Goal: Information Seeking & Learning: Learn about a topic

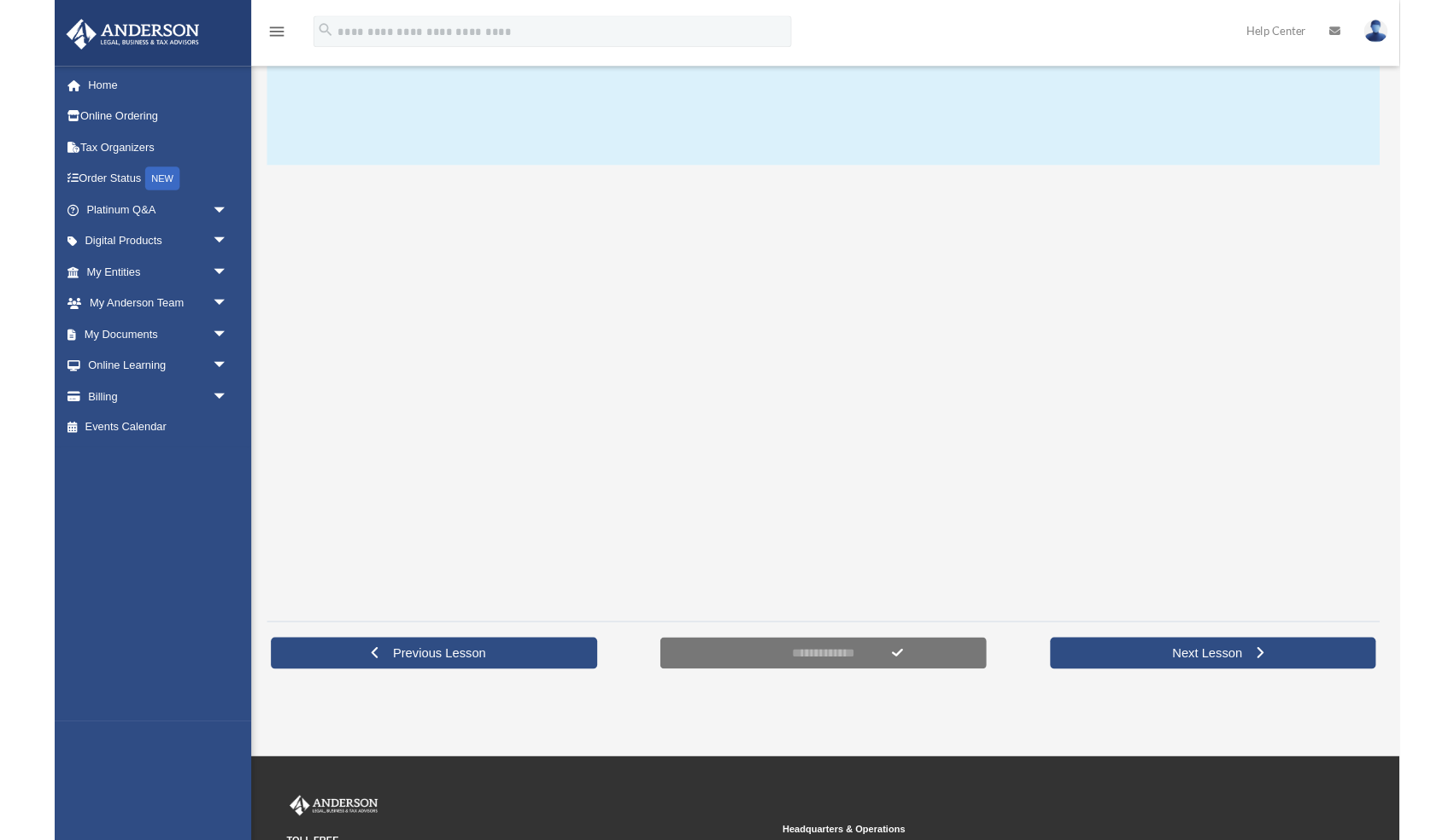
scroll to position [192, 0]
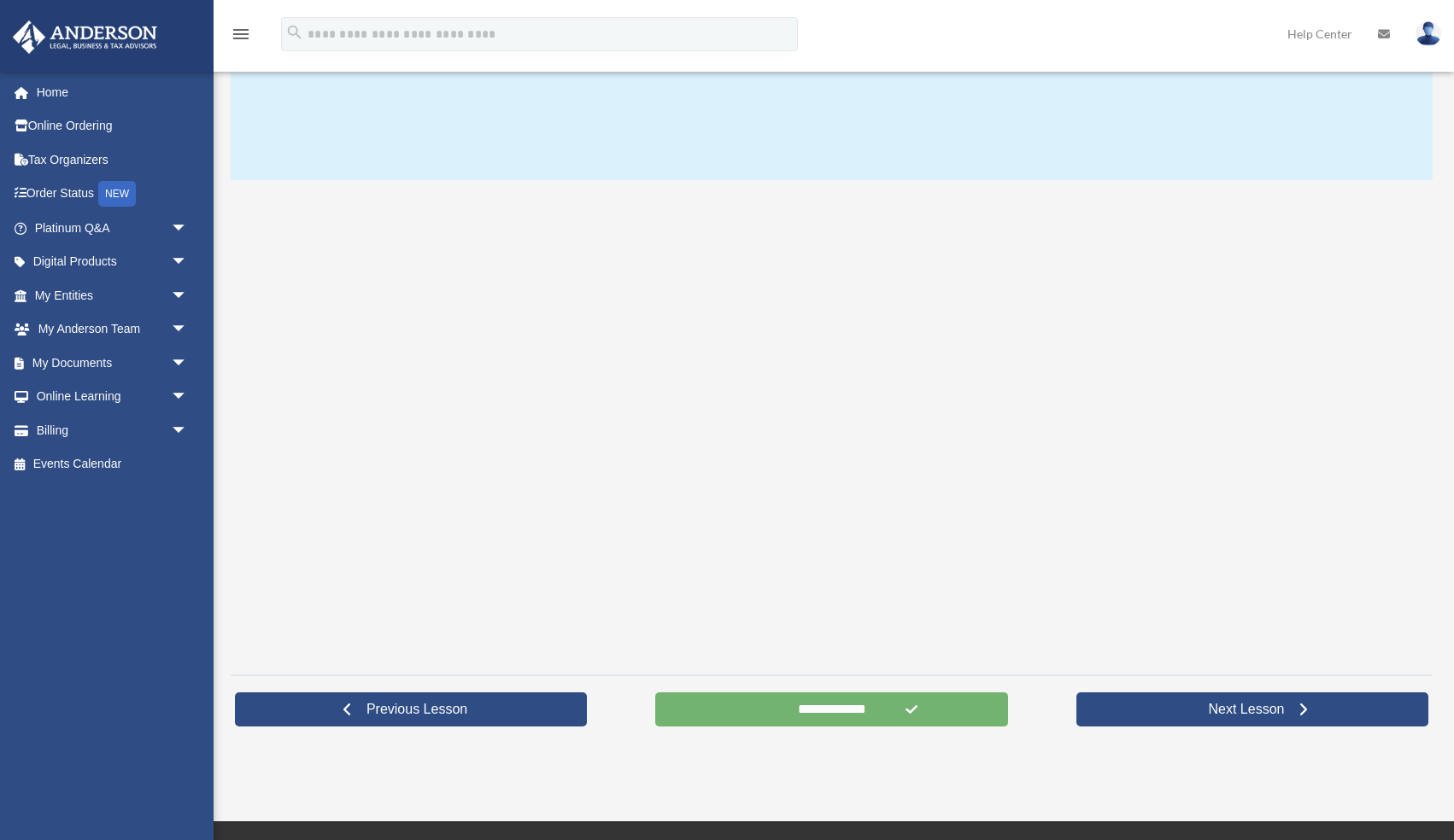
click at [872, 701] on input "**********" at bounding box center [831, 710] width 352 height 34
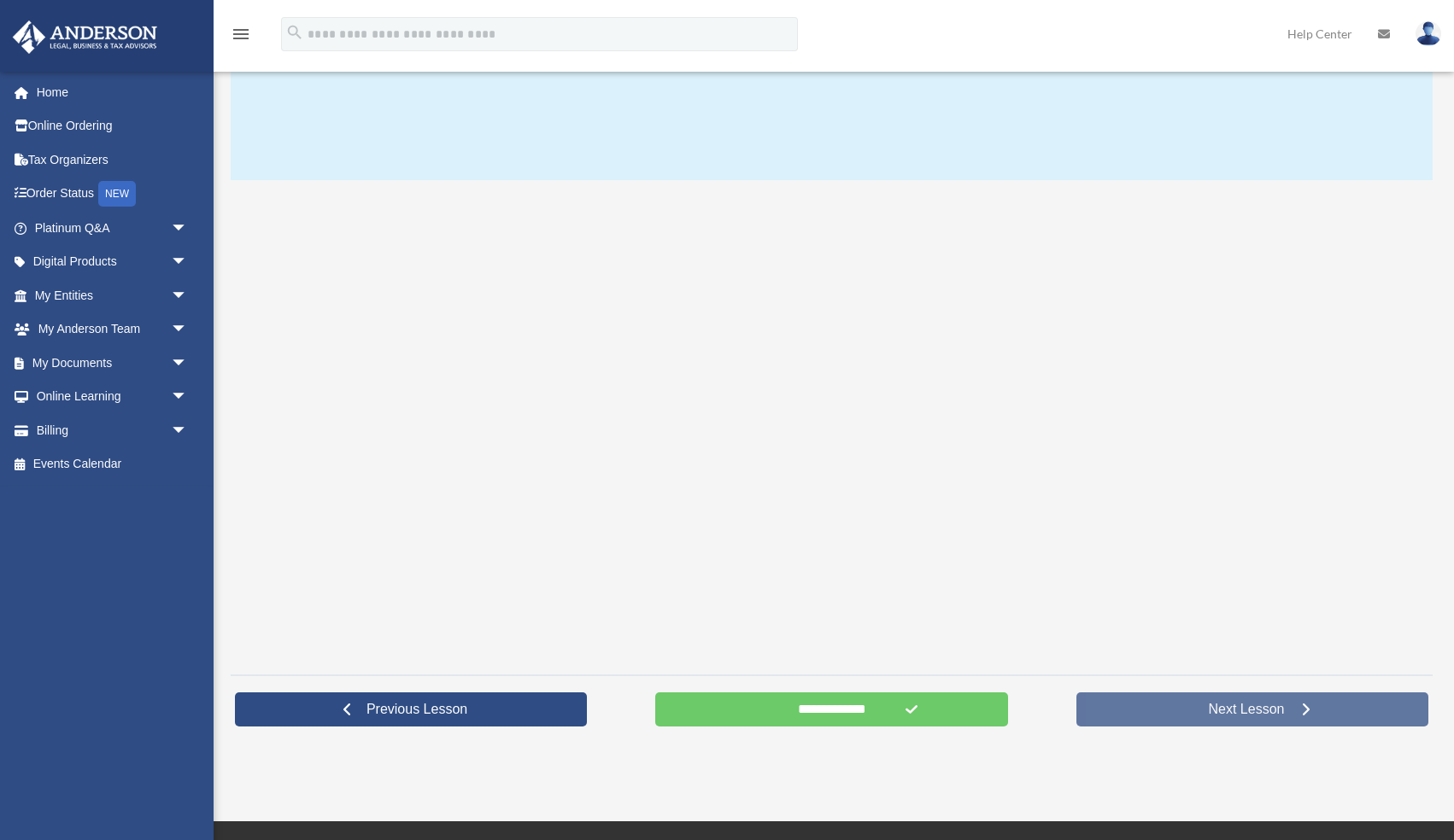
click at [1138, 708] on link "Next Lesson" at bounding box center [1252, 710] width 352 height 34
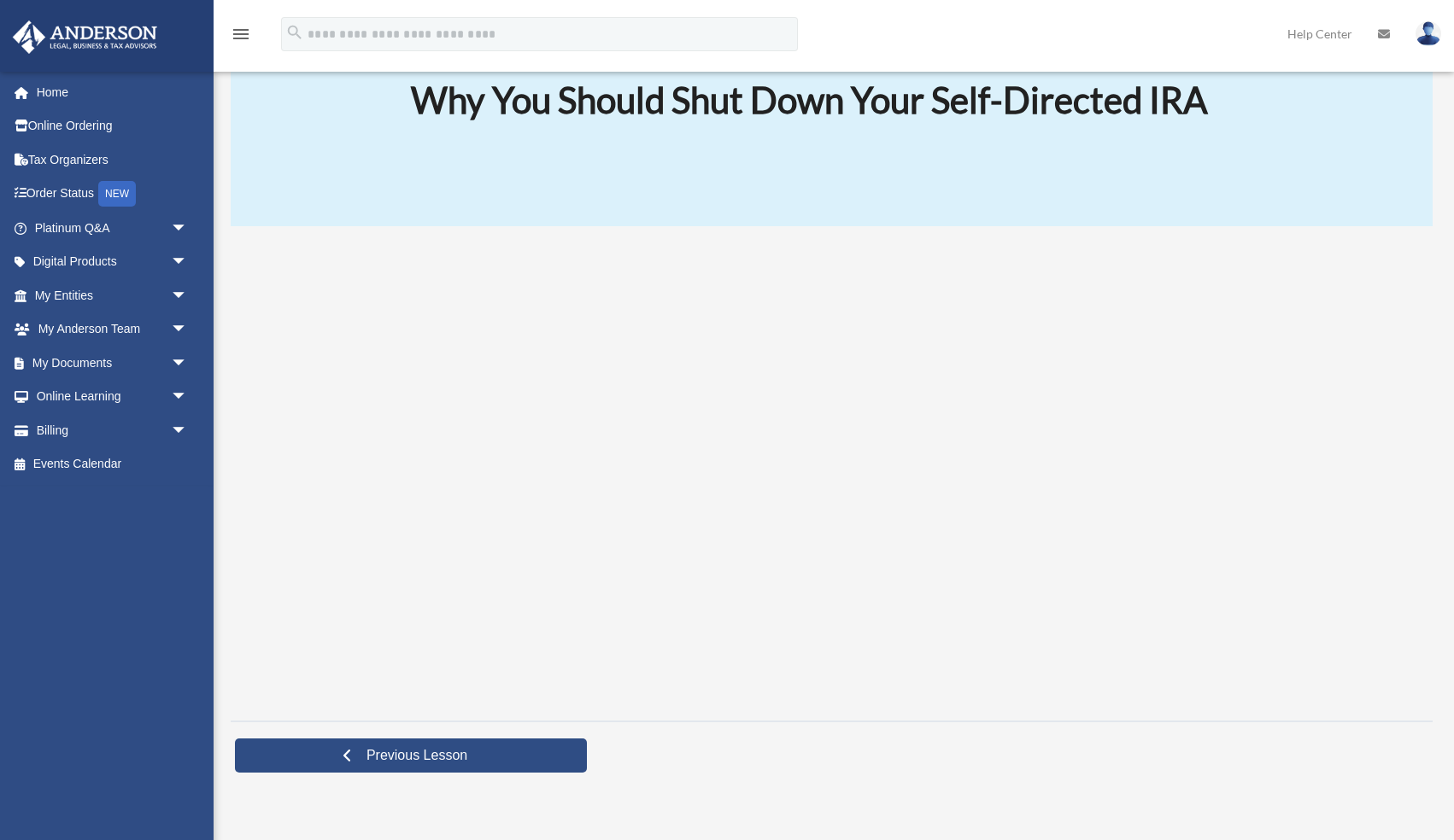
scroll to position [159, 0]
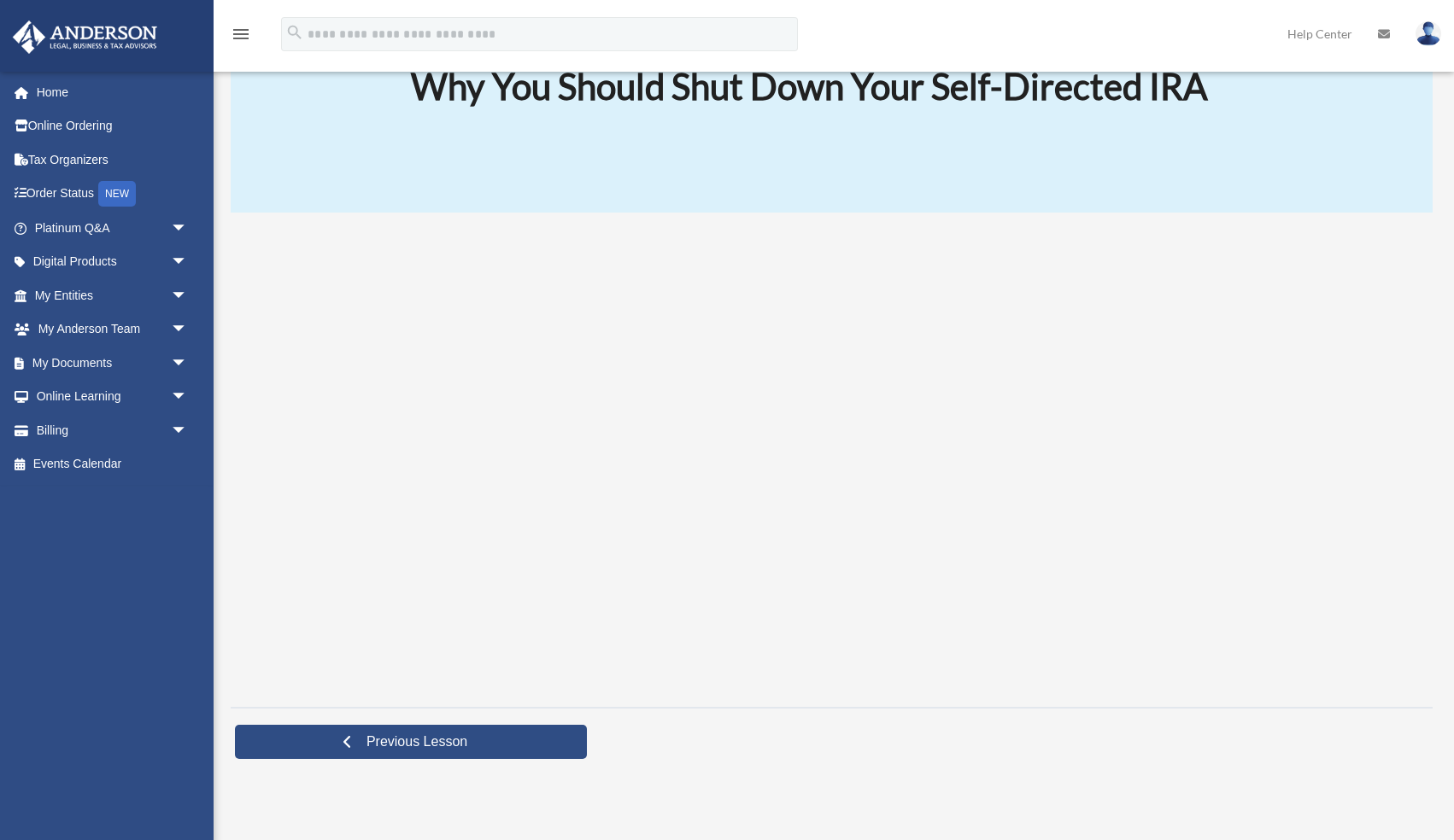
click at [1303, 551] on div at bounding box center [831, 460] width 1201 height 471
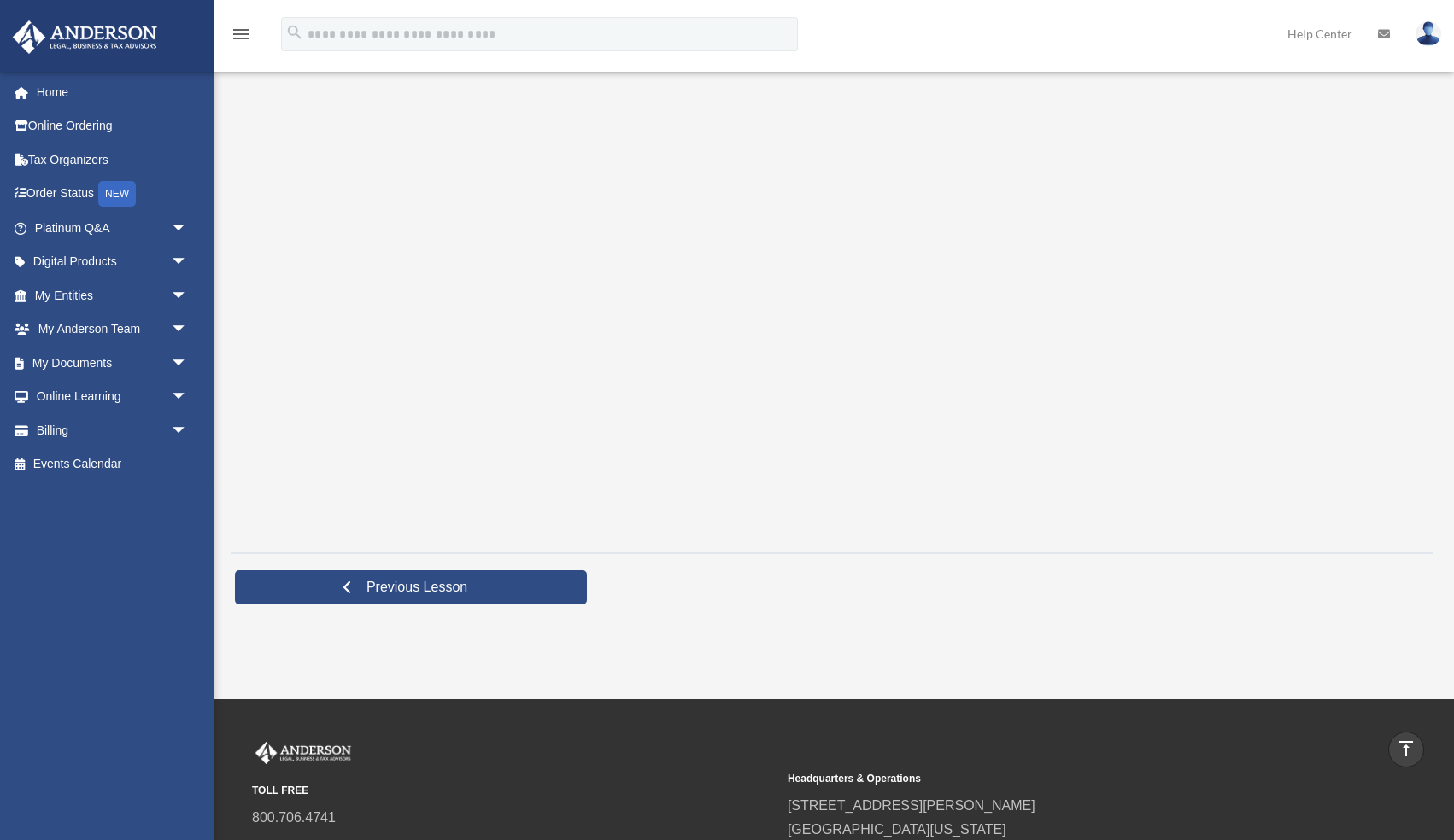
scroll to position [302, 0]
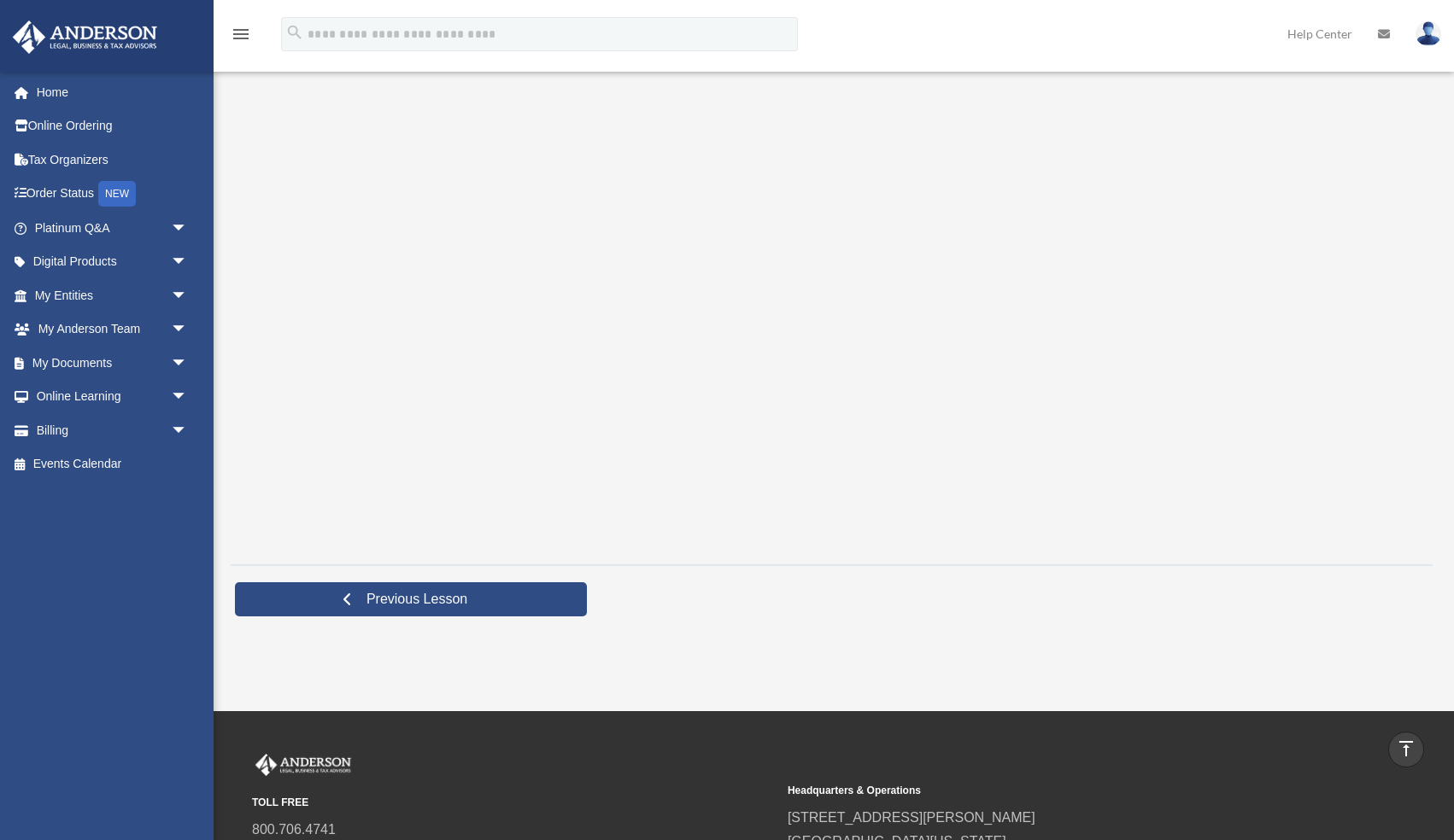
click at [1353, 487] on div at bounding box center [831, 318] width 1201 height 471
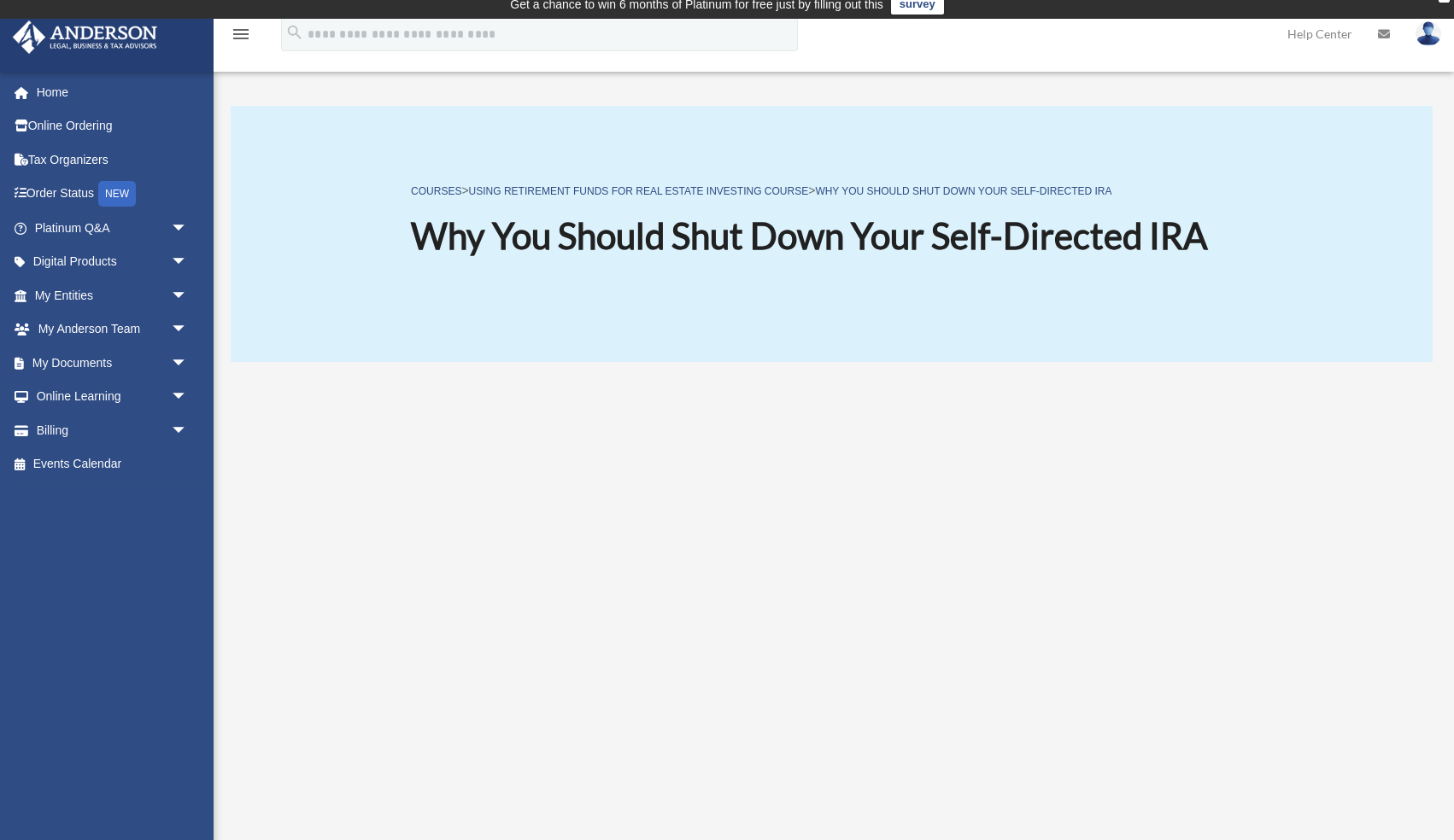
scroll to position [0, 0]
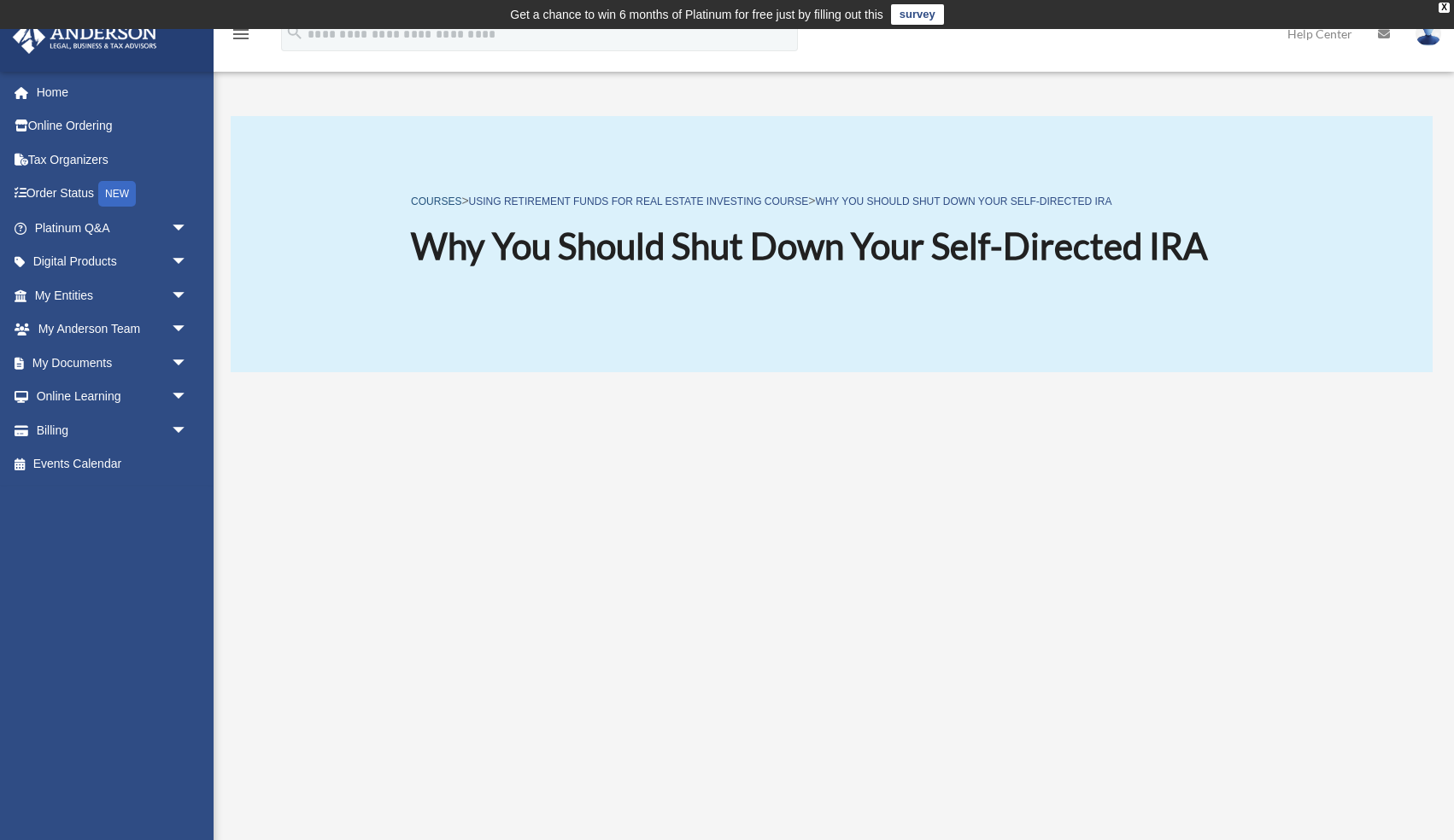
click at [434, 203] on link "COURSES" at bounding box center [436, 201] width 51 height 12
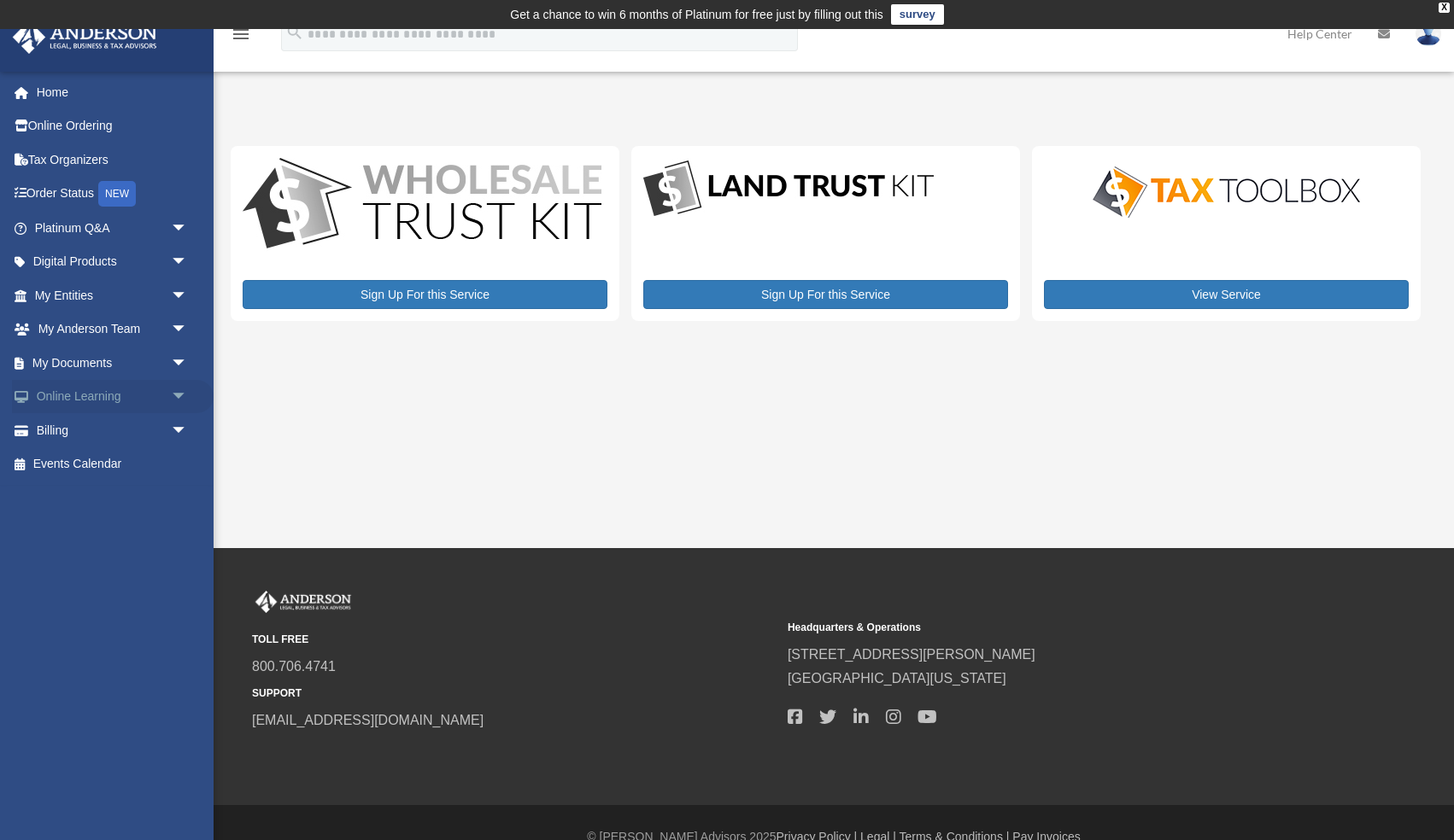
click at [177, 396] on span "arrow_drop_down" at bounding box center [188, 397] width 34 height 35
click at [94, 427] on link "Courses" at bounding box center [118, 431] width 189 height 34
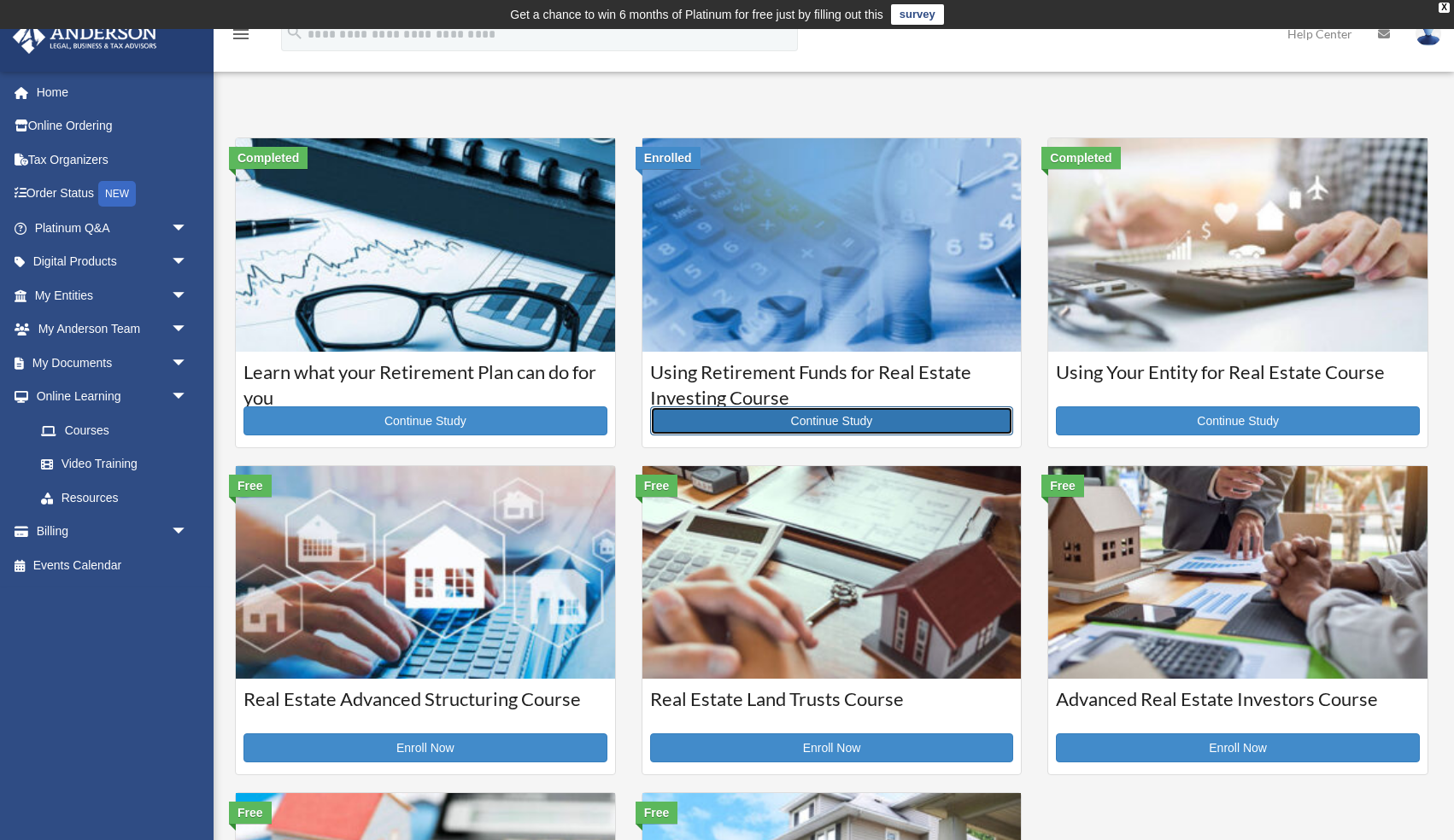
click at [808, 424] on link "Continue Study" at bounding box center [832, 421] width 364 height 29
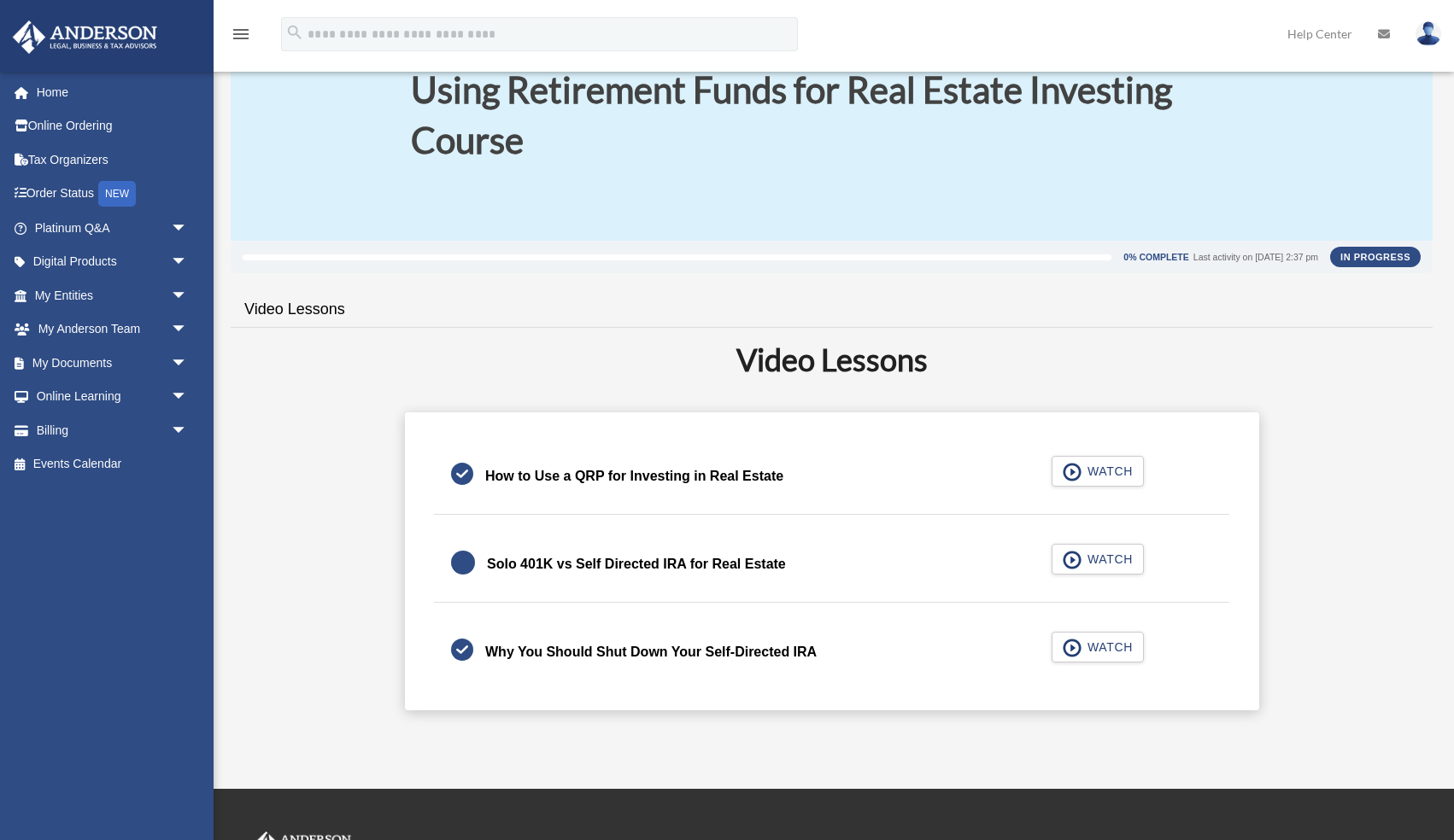
scroll to position [133, 0]
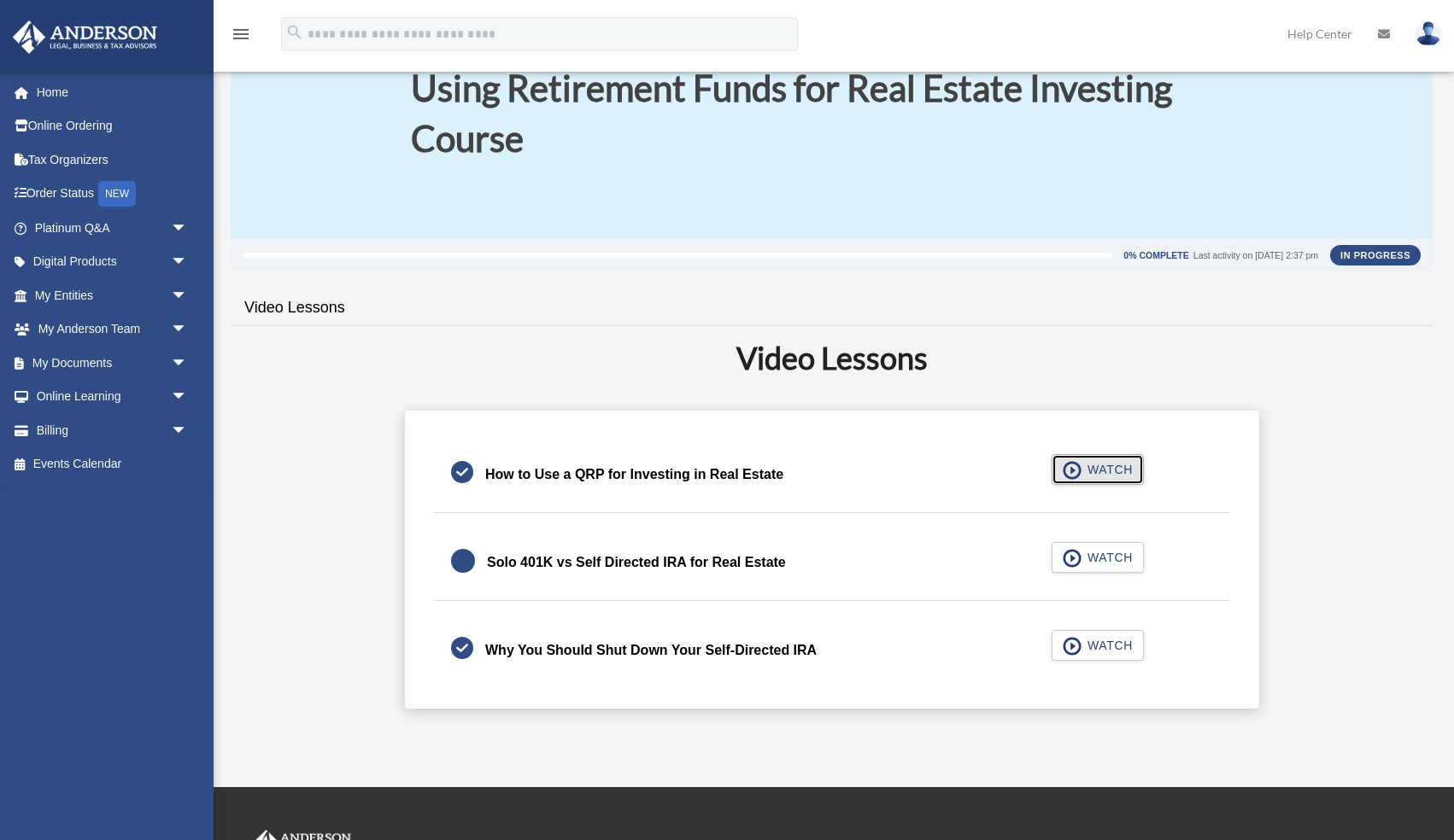
click at [1076, 461] on span "button" at bounding box center [1073, 470] width 20 height 19
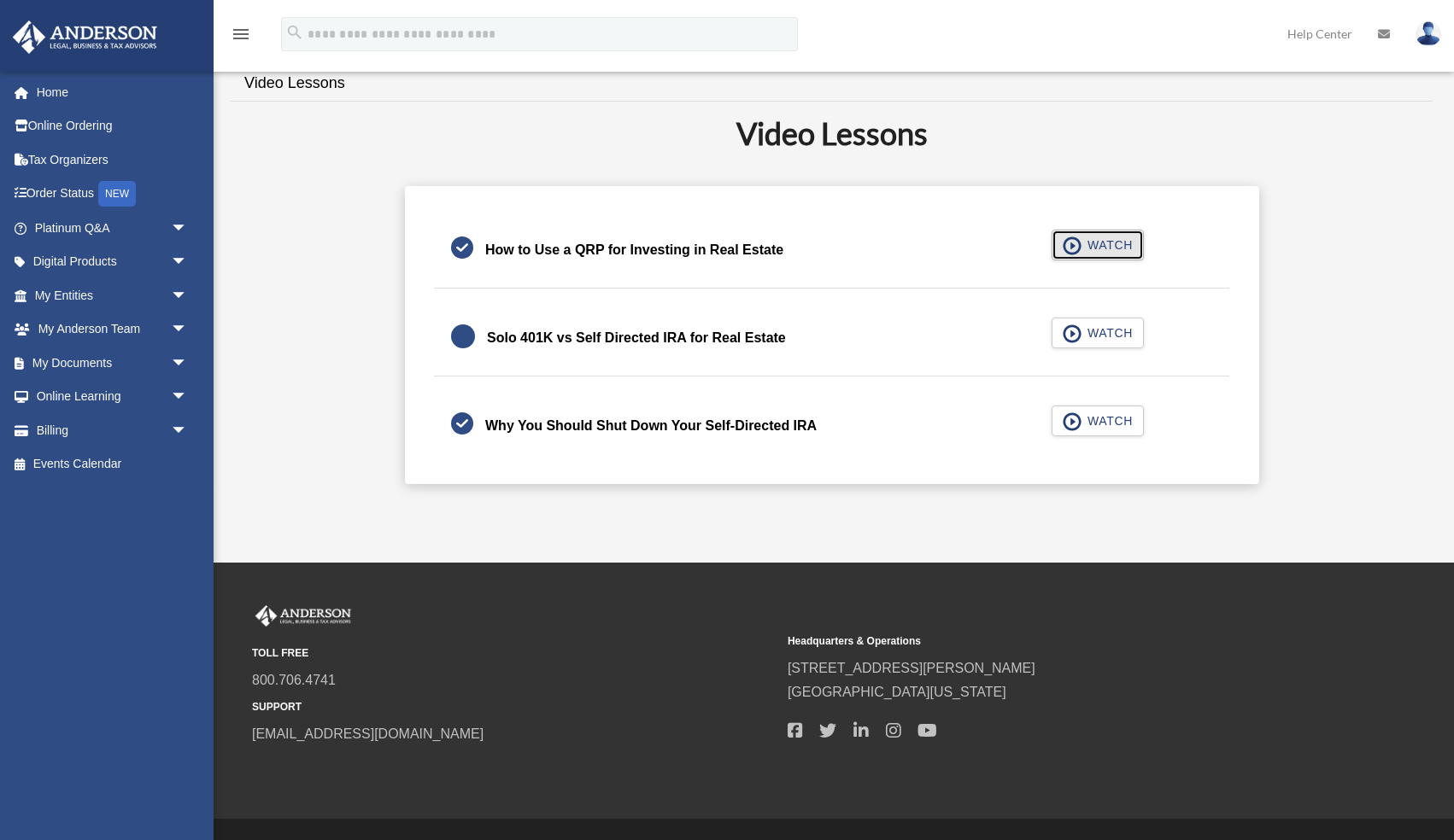
scroll to position [369, 0]
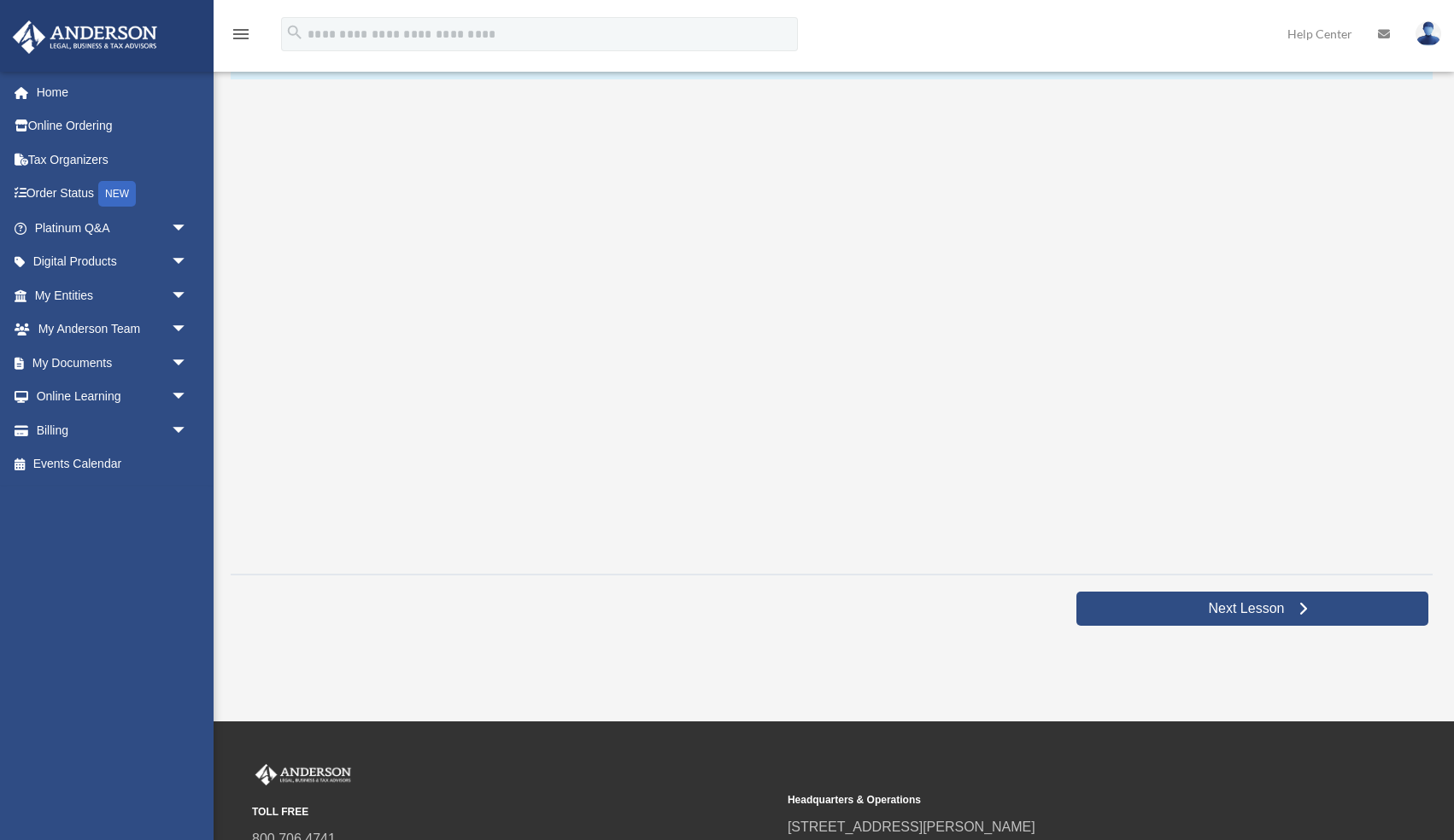
scroll to position [291, 0]
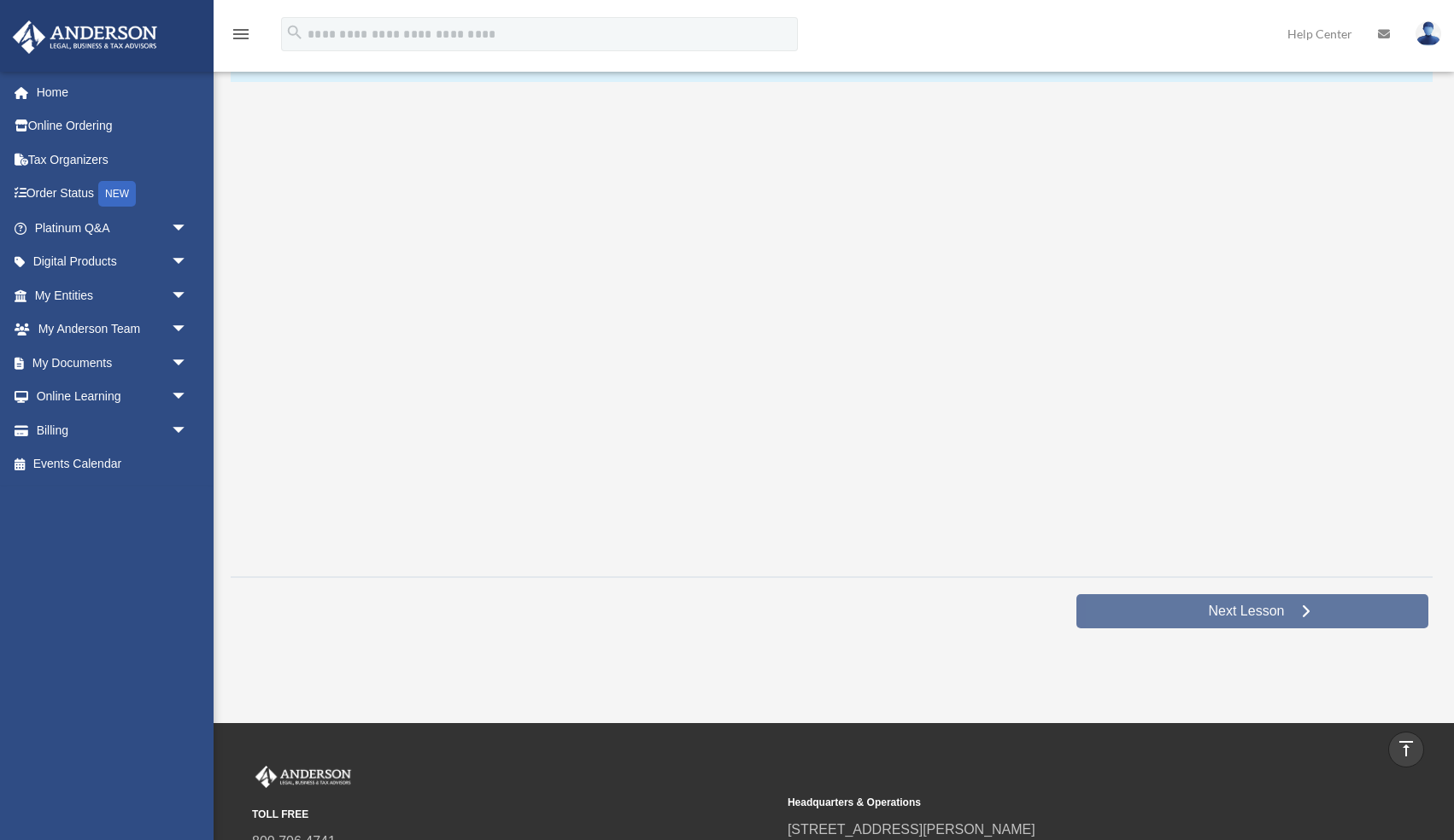
click at [1265, 604] on span "Next Lesson" at bounding box center [1246, 611] width 103 height 17
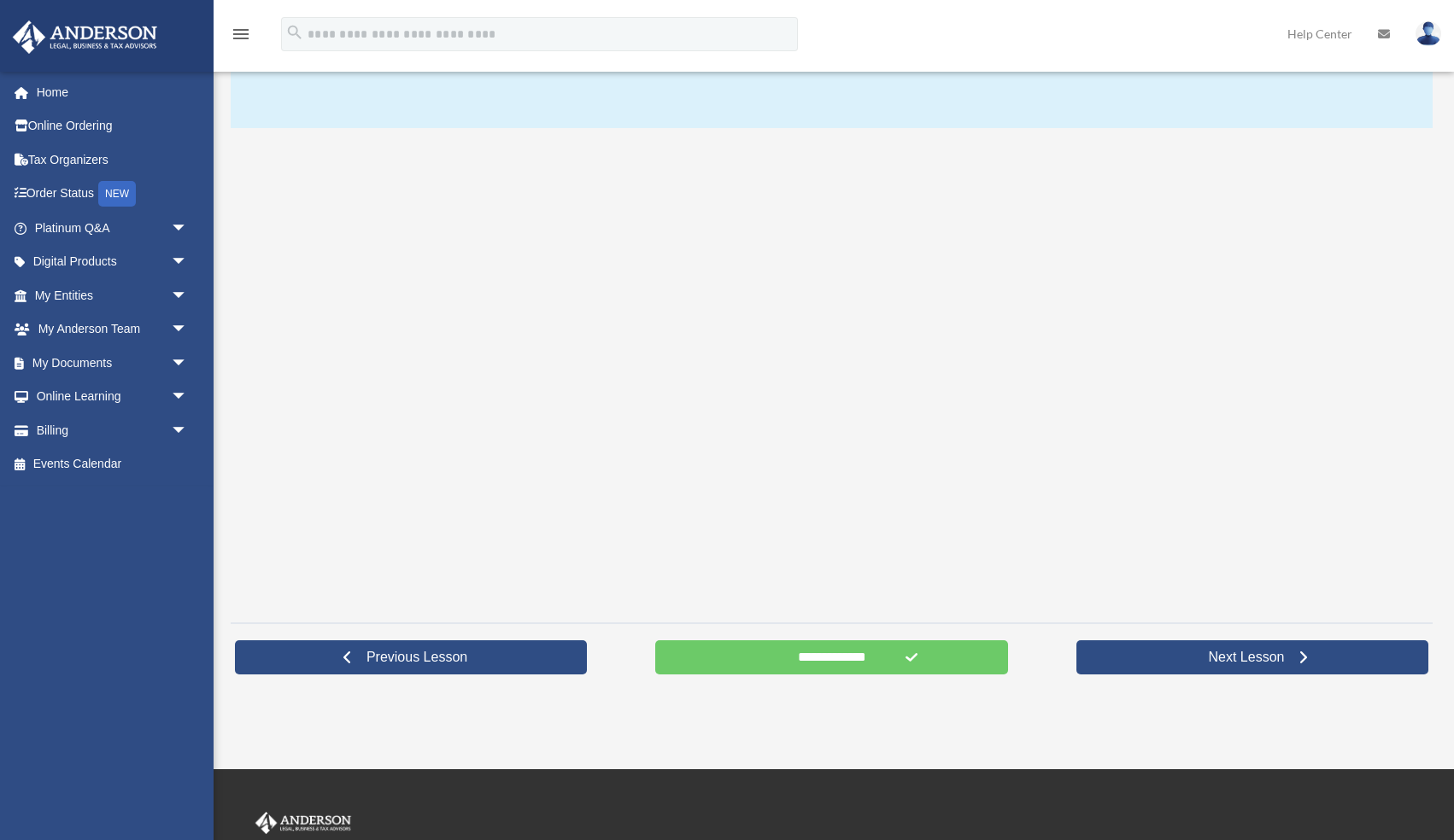
scroll to position [245, 0]
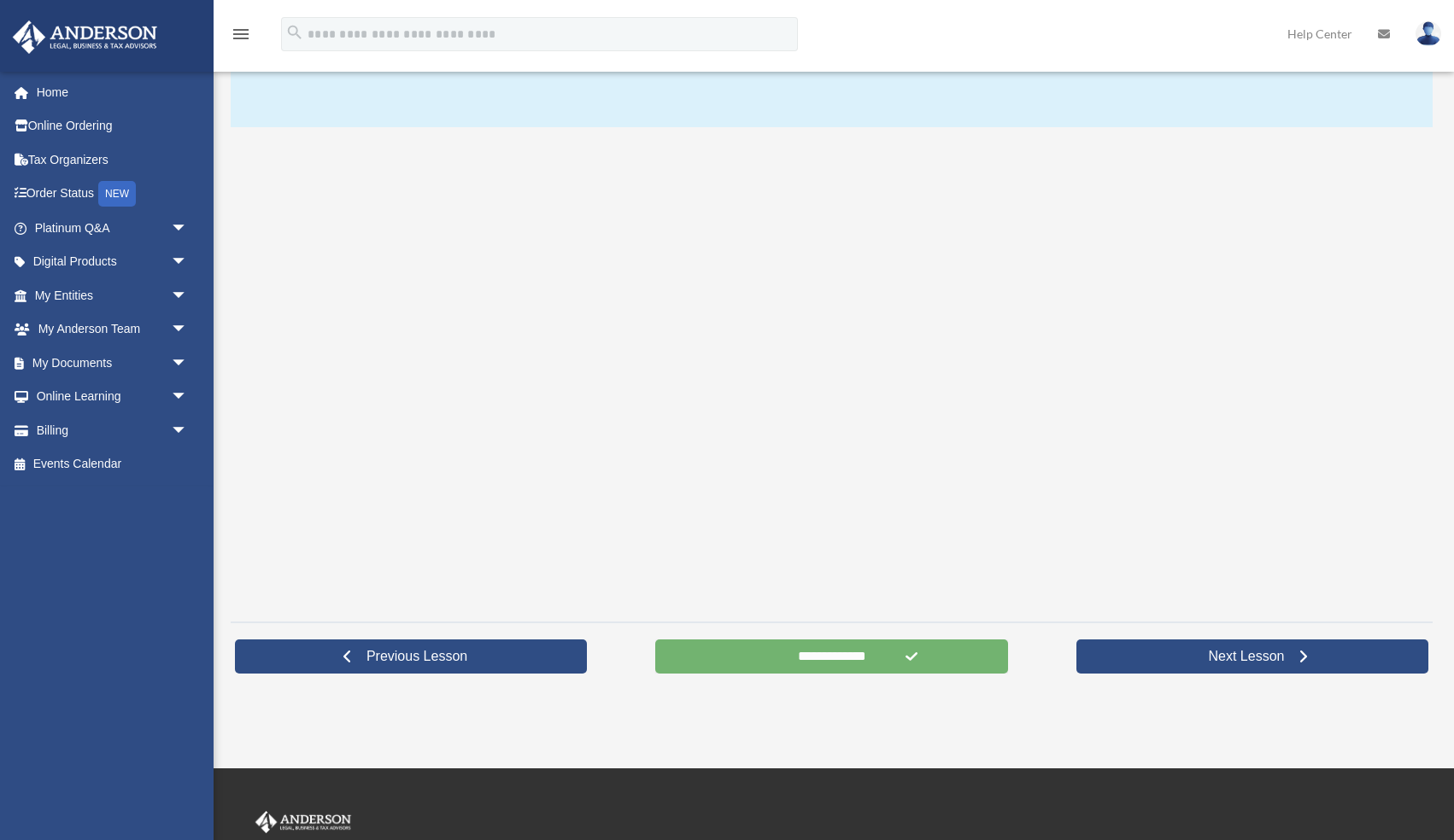
click at [879, 658] on input "**********" at bounding box center [831, 657] width 352 height 34
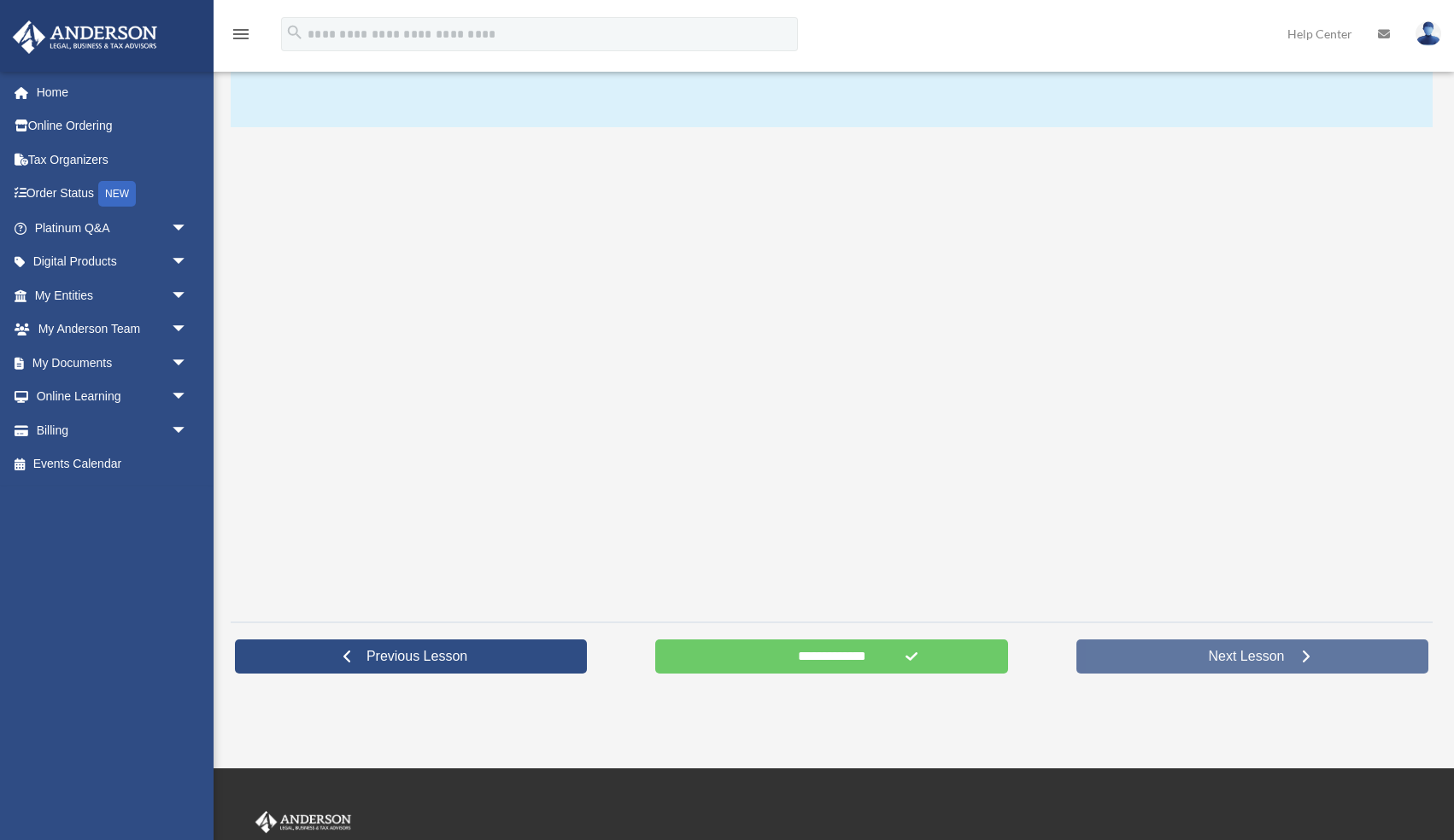
click at [1208, 653] on span "Next Lesson" at bounding box center [1246, 656] width 103 height 17
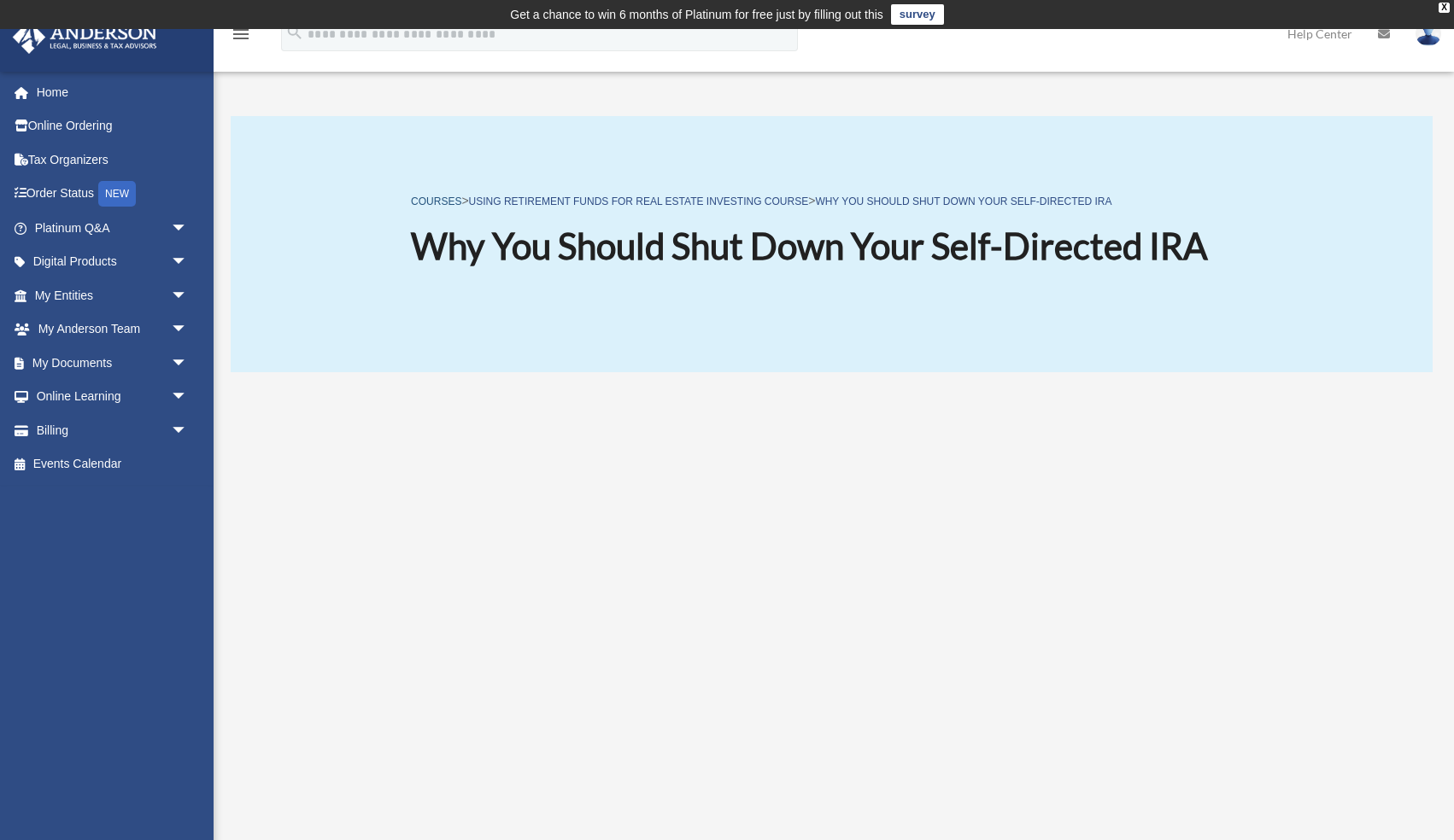
click at [437, 204] on link "COURSES" at bounding box center [436, 201] width 51 height 12
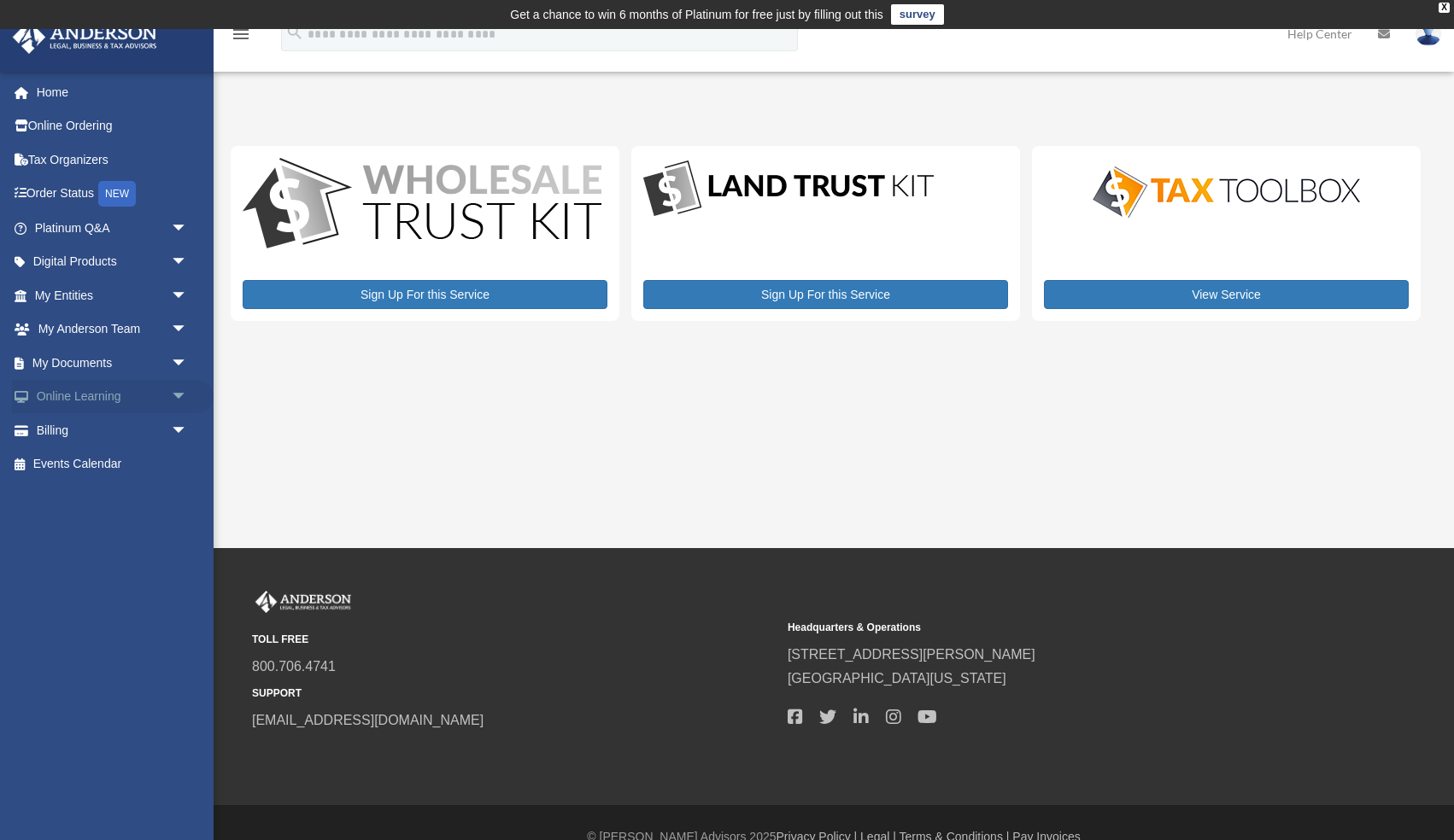
click at [172, 400] on span "arrow_drop_down" at bounding box center [188, 397] width 34 height 35
click at [112, 434] on link "Courses" at bounding box center [118, 431] width 189 height 34
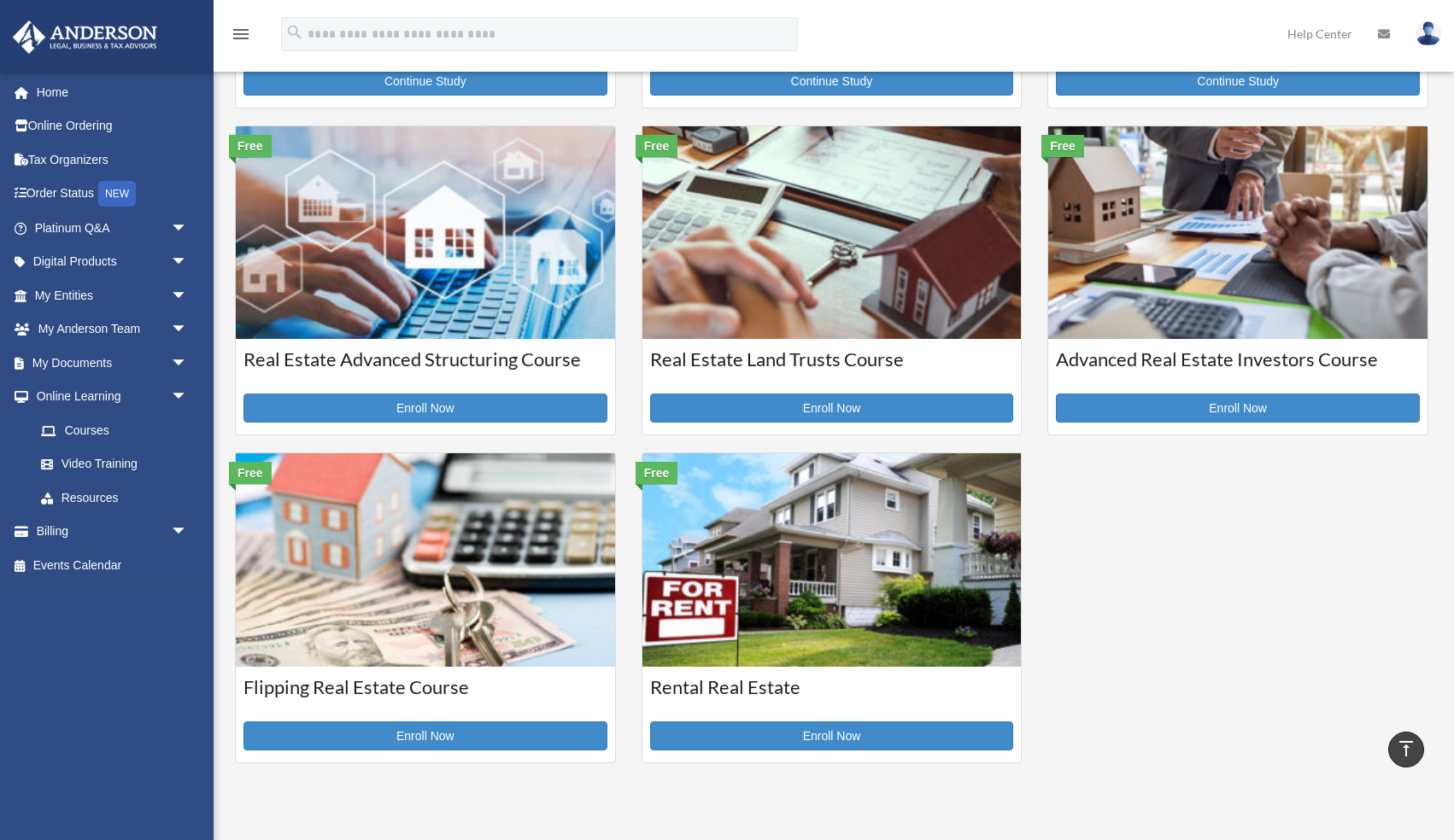
scroll to position [346, 0]
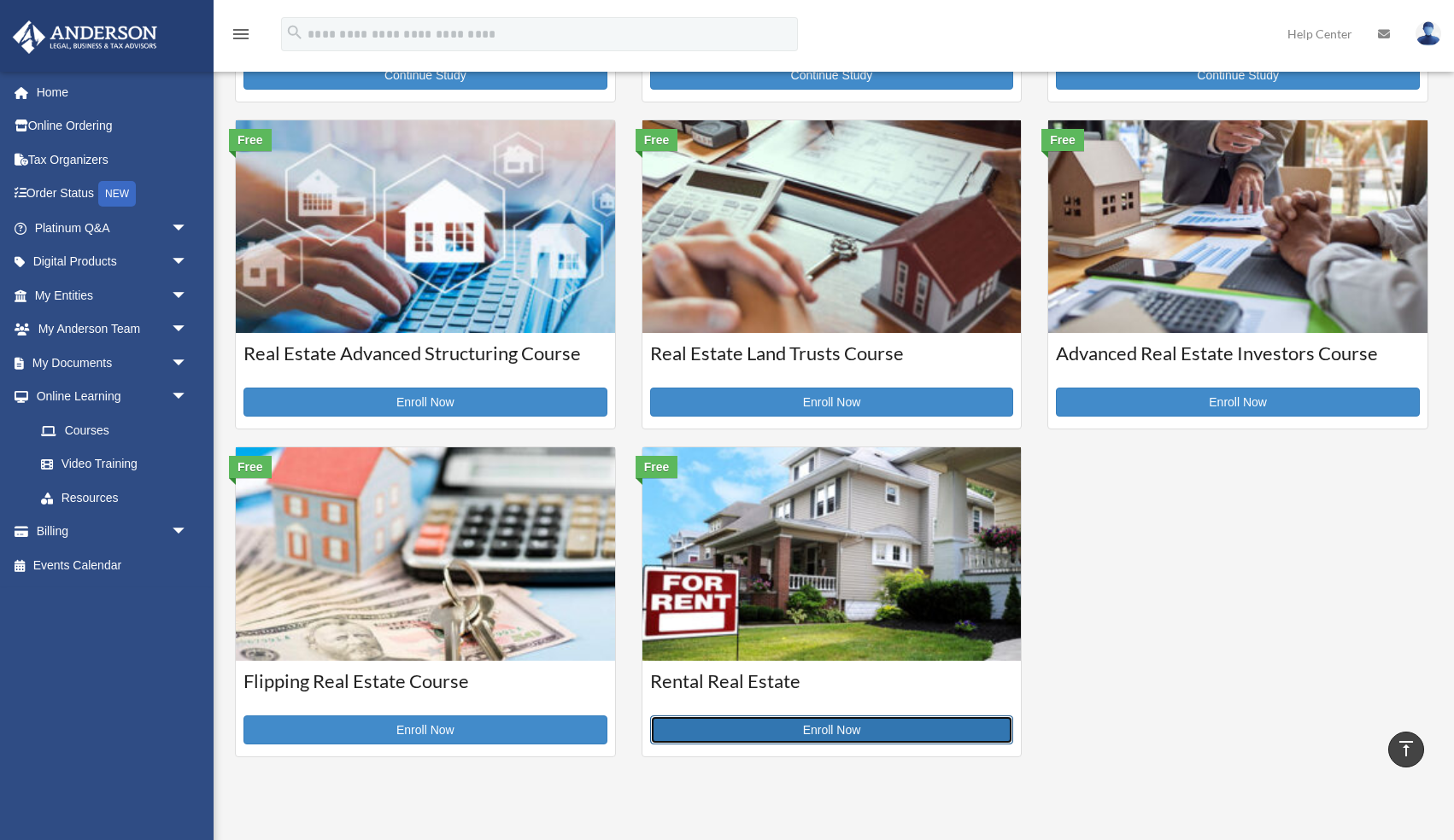
click at [793, 722] on link "Enroll Now" at bounding box center [832, 730] width 364 height 29
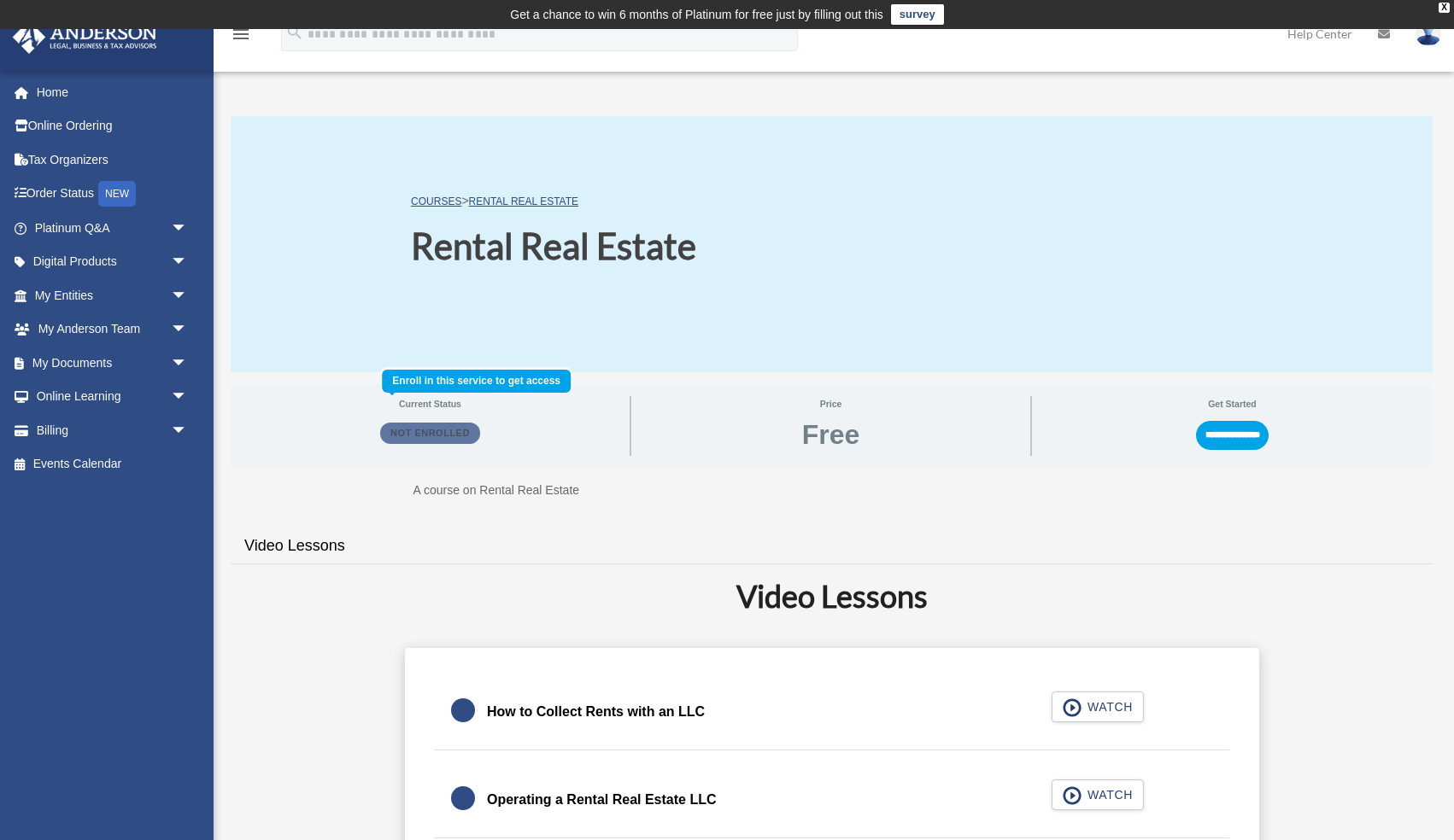
click at [436, 437] on span "Not Enrolled" at bounding box center [430, 433] width 100 height 21
click at [1208, 434] on input "**********" at bounding box center [1232, 435] width 72 height 29
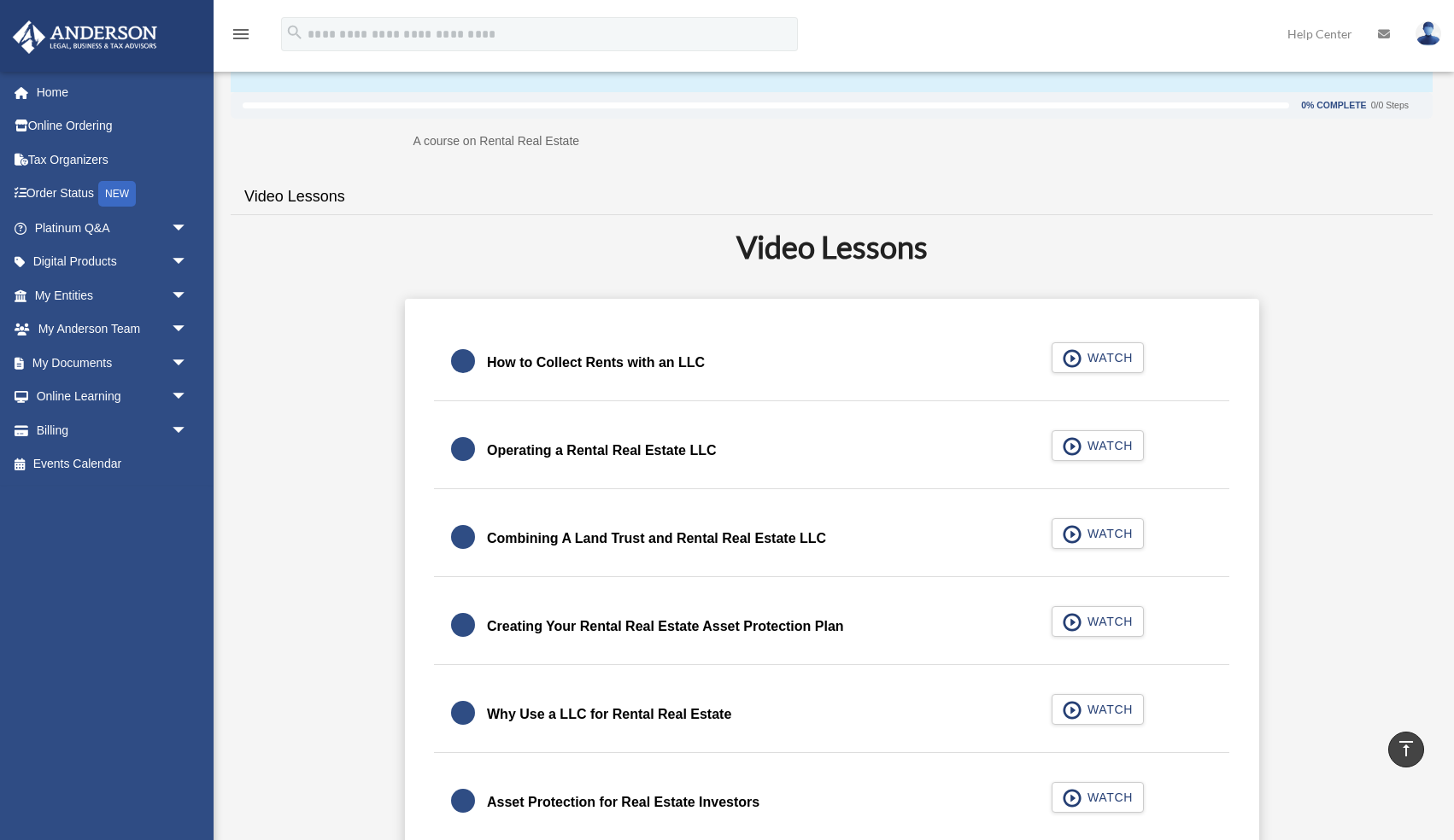
scroll to position [266, 0]
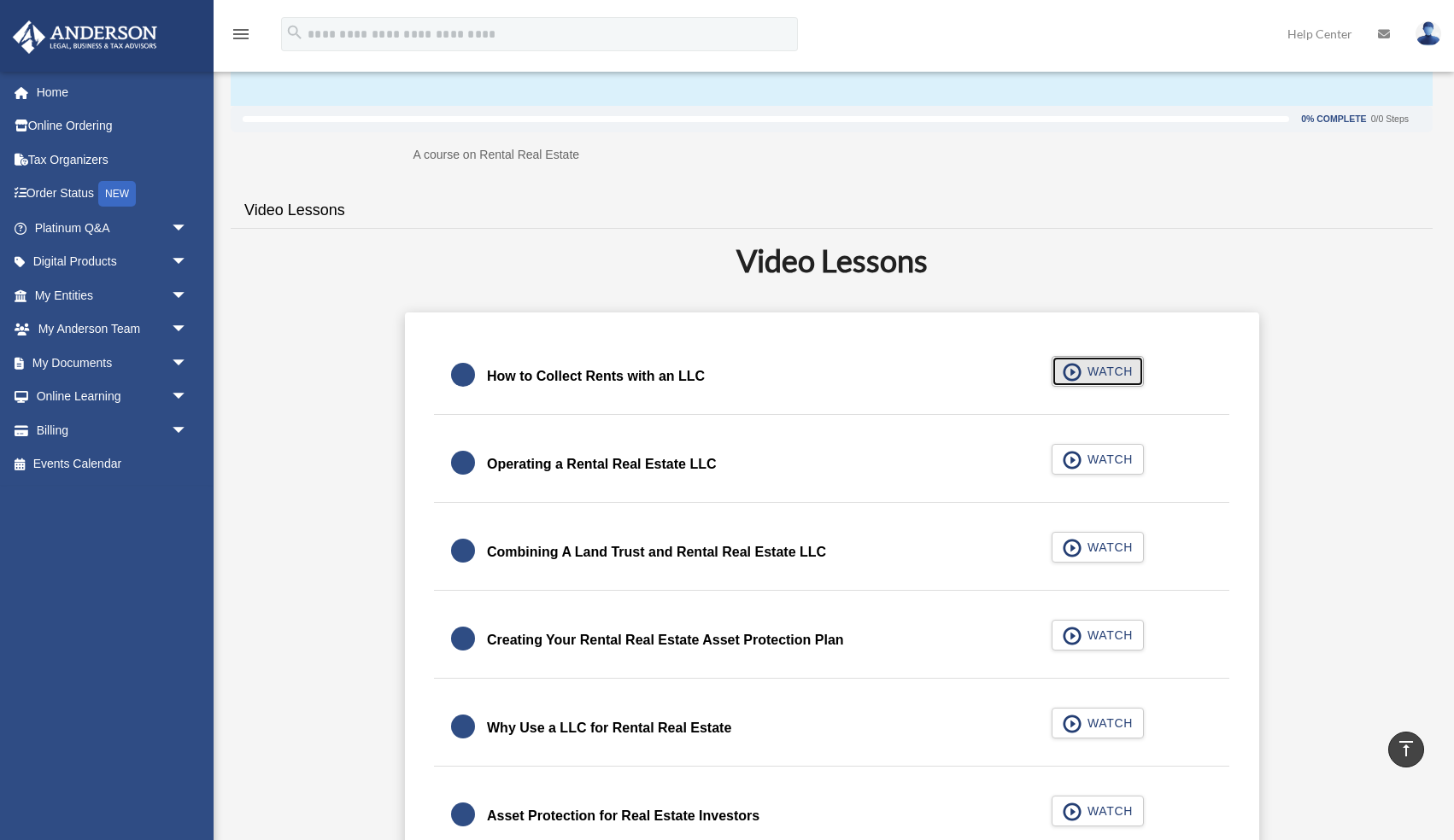
click at [1085, 374] on span "WATCH" at bounding box center [1107, 371] width 51 height 17
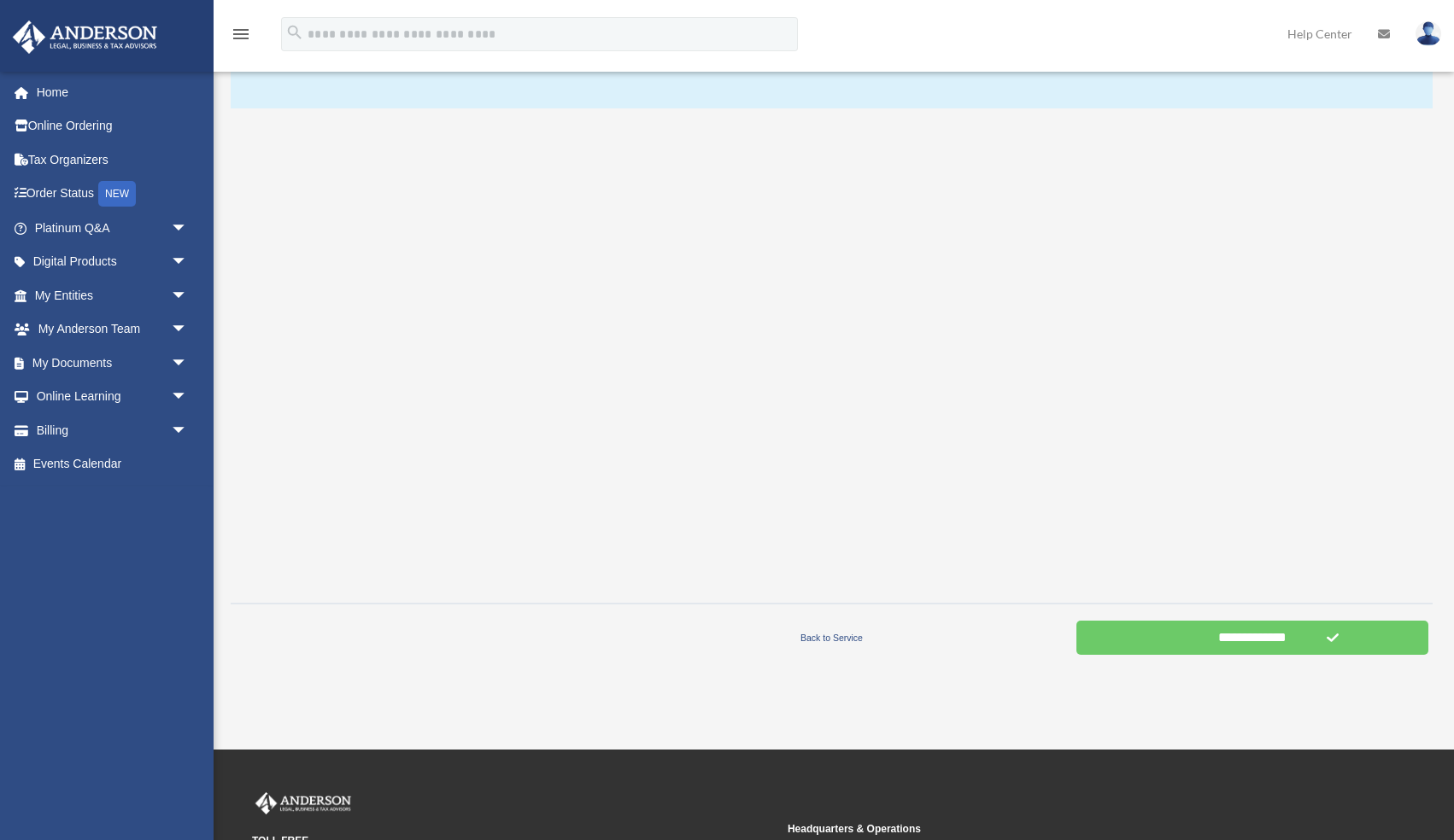
scroll to position [264, 0]
click at [1263, 636] on input "**********" at bounding box center [1252, 637] width 352 height 34
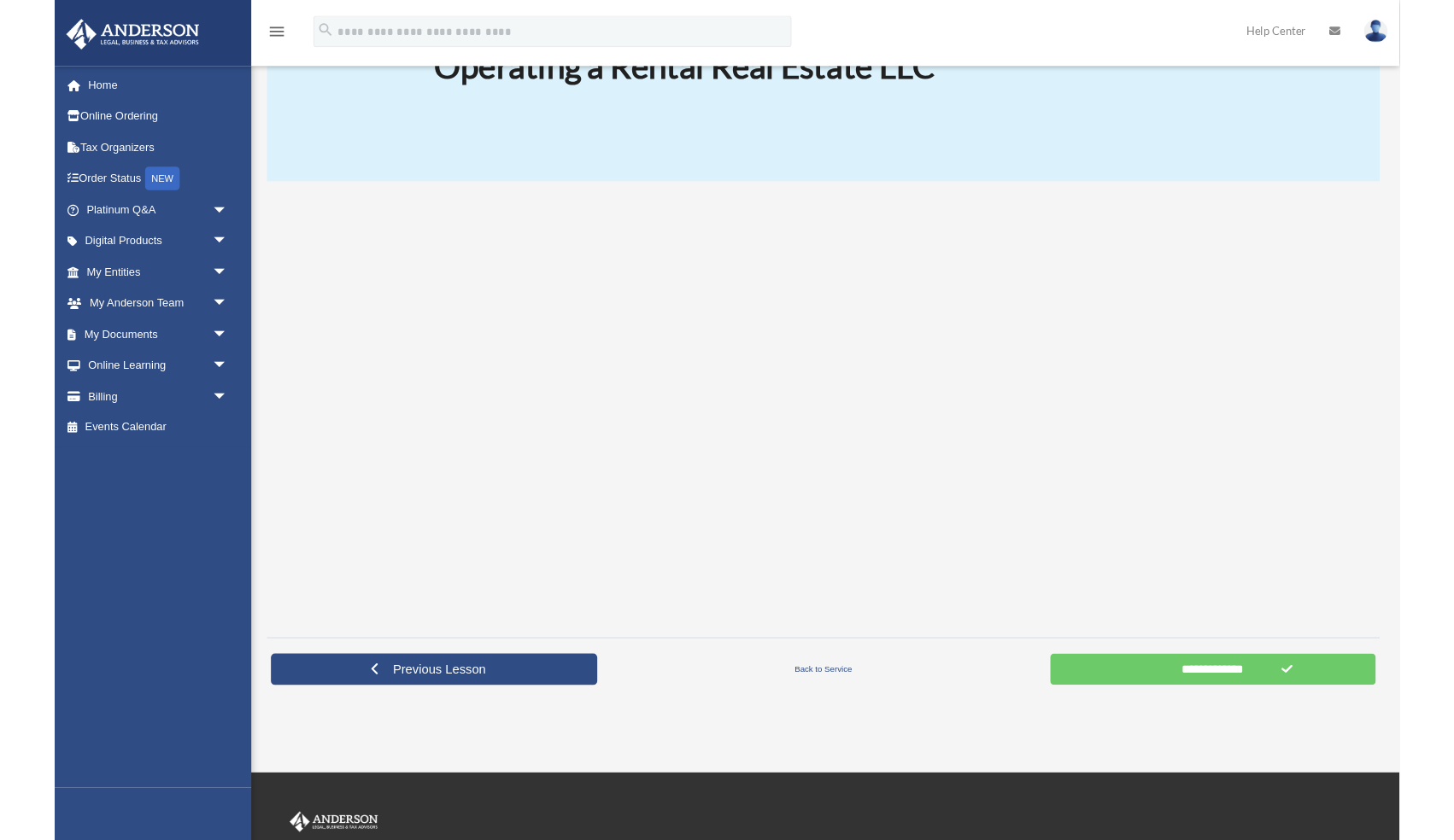
scroll to position [175, 0]
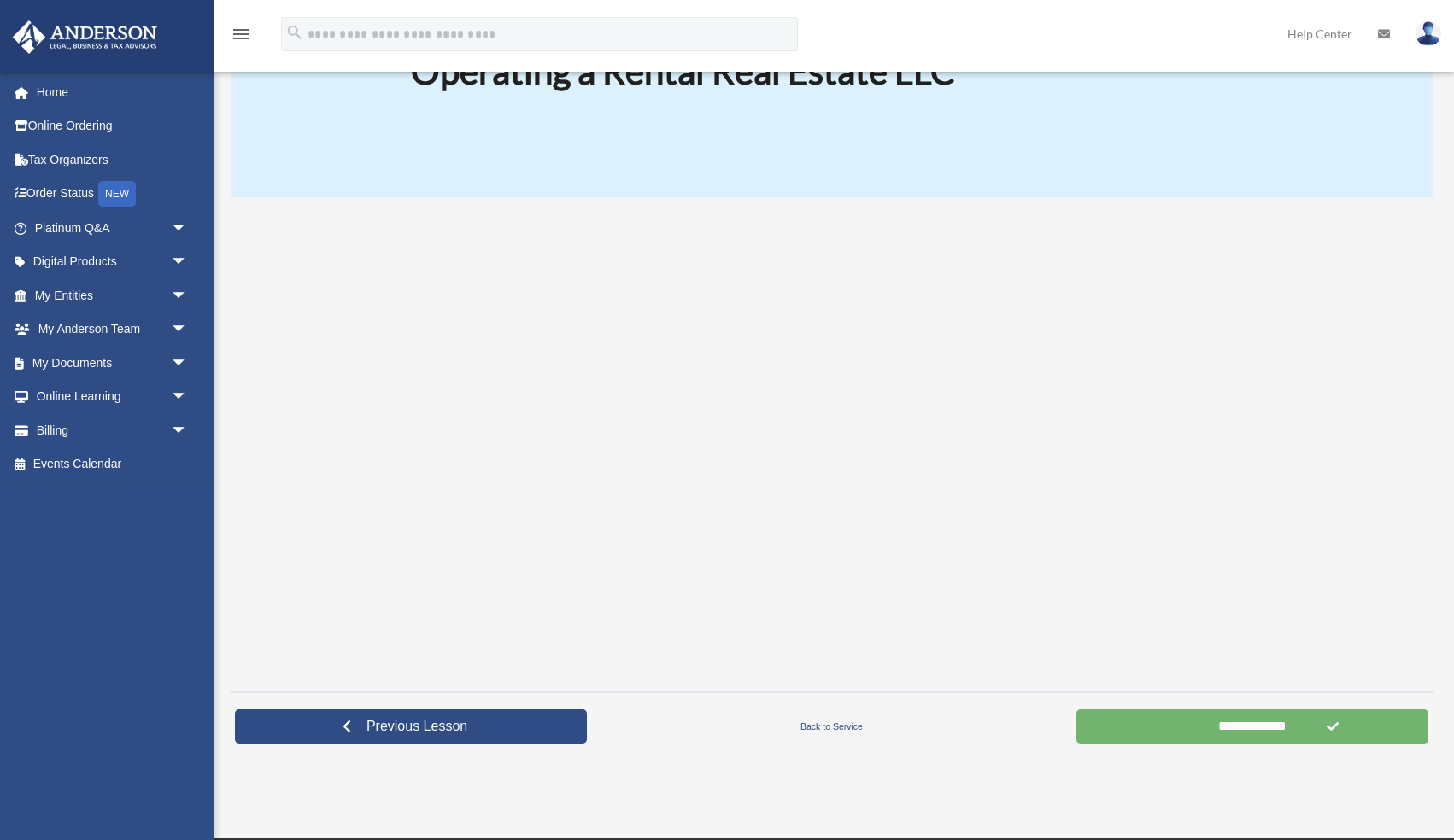
click at [1233, 724] on input "**********" at bounding box center [1252, 727] width 352 height 34
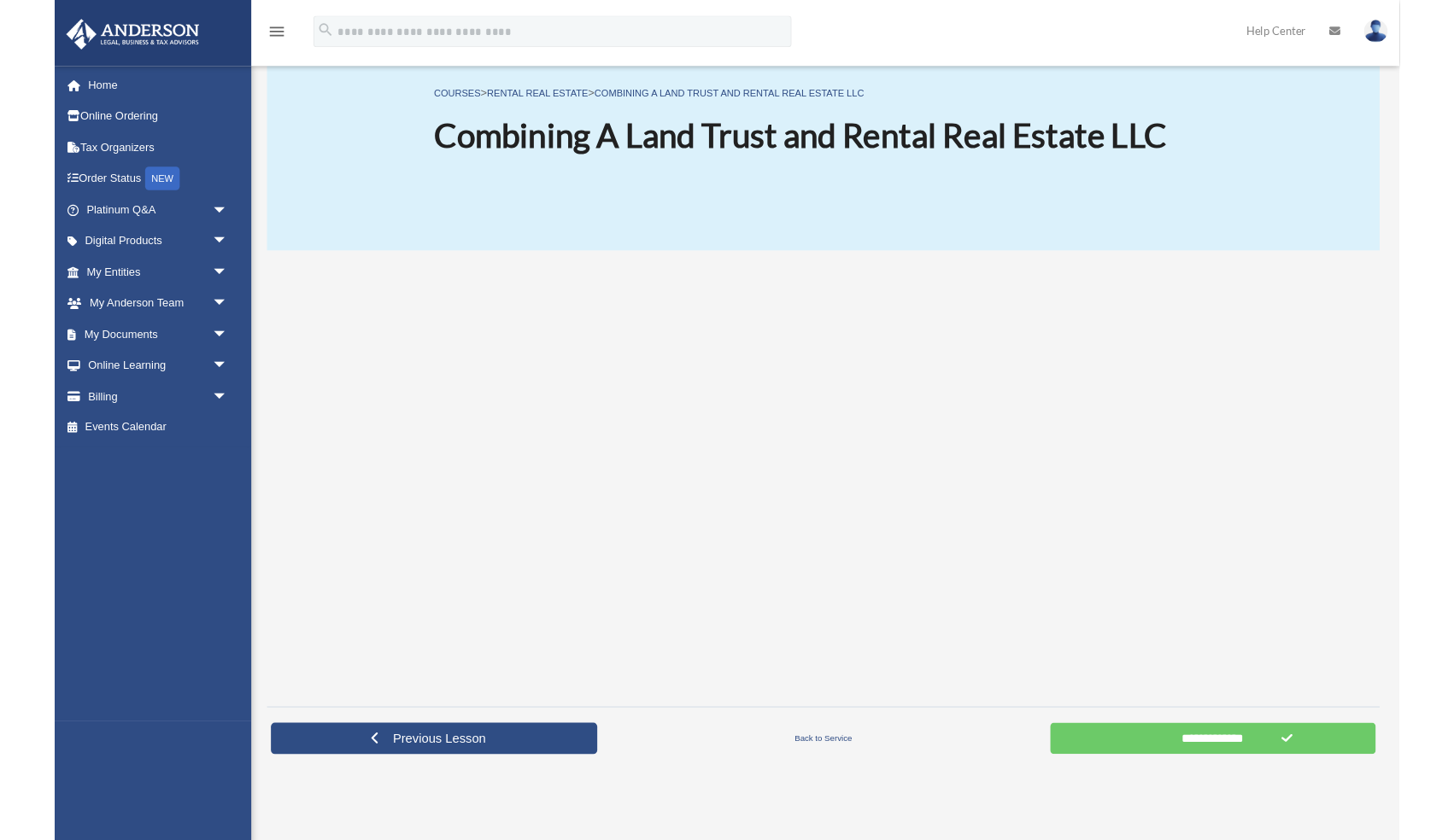
scroll to position [100, 0]
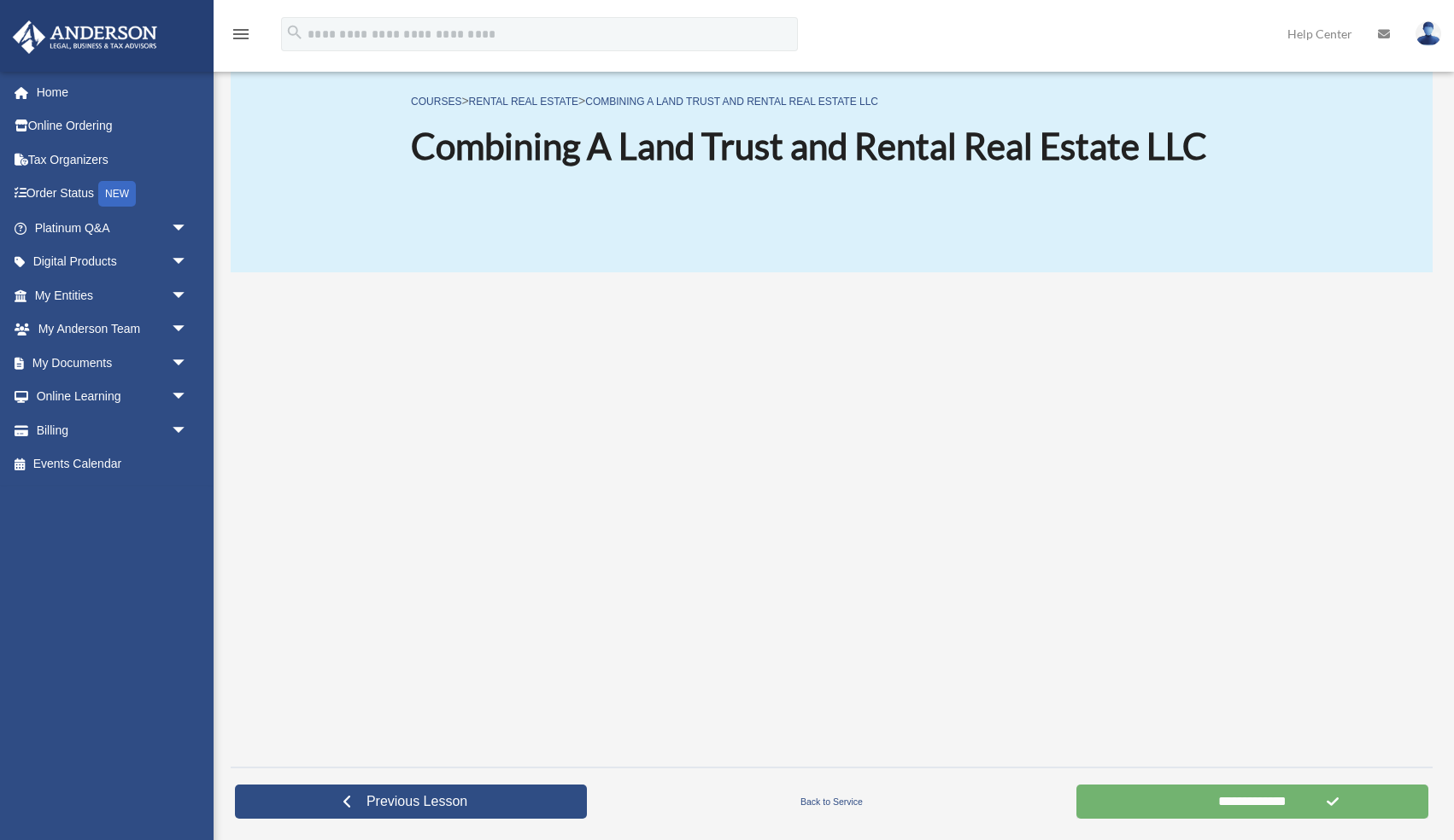
click at [1248, 803] on input "**********" at bounding box center [1252, 802] width 352 height 34
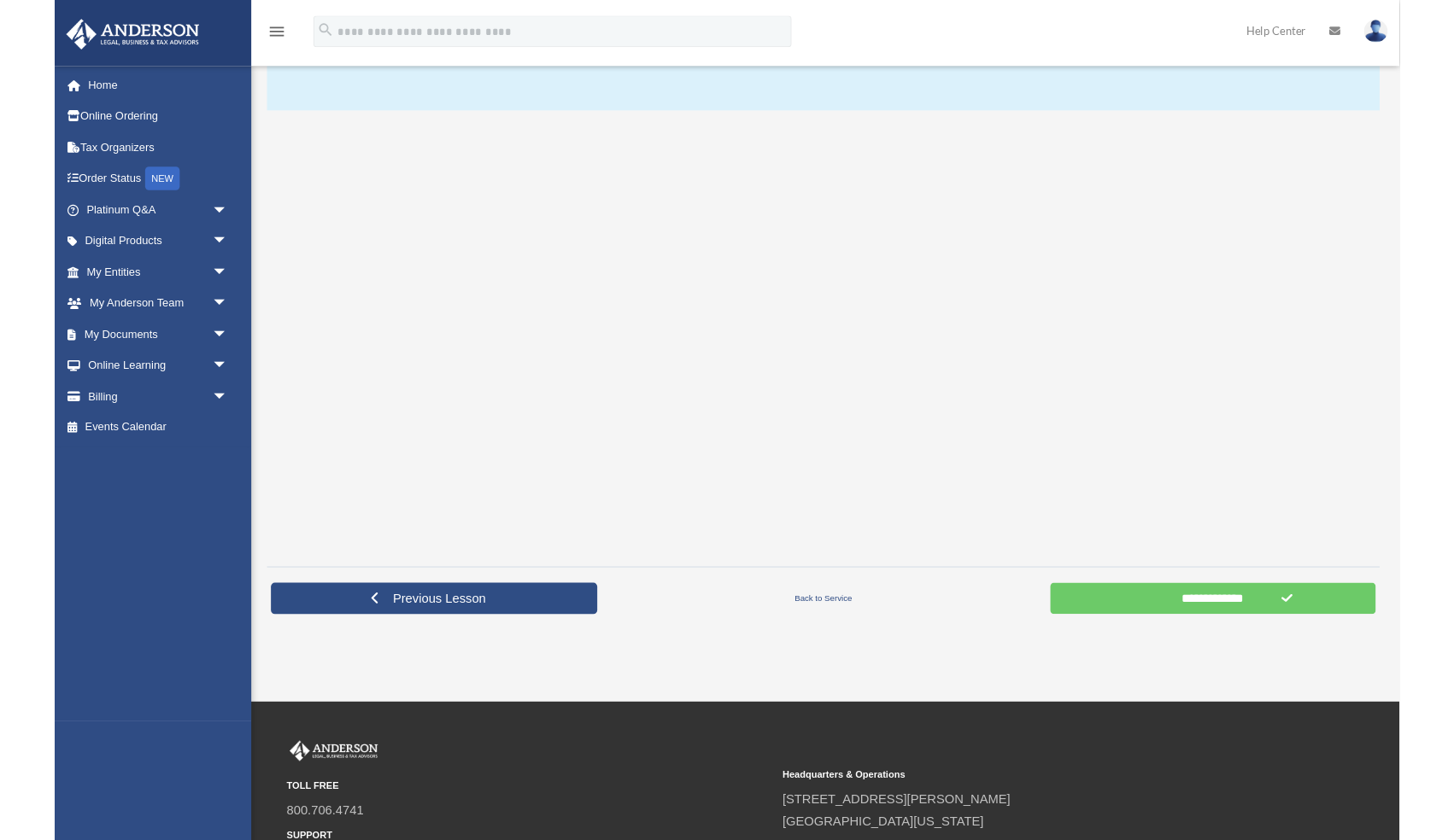
scroll to position [252, 0]
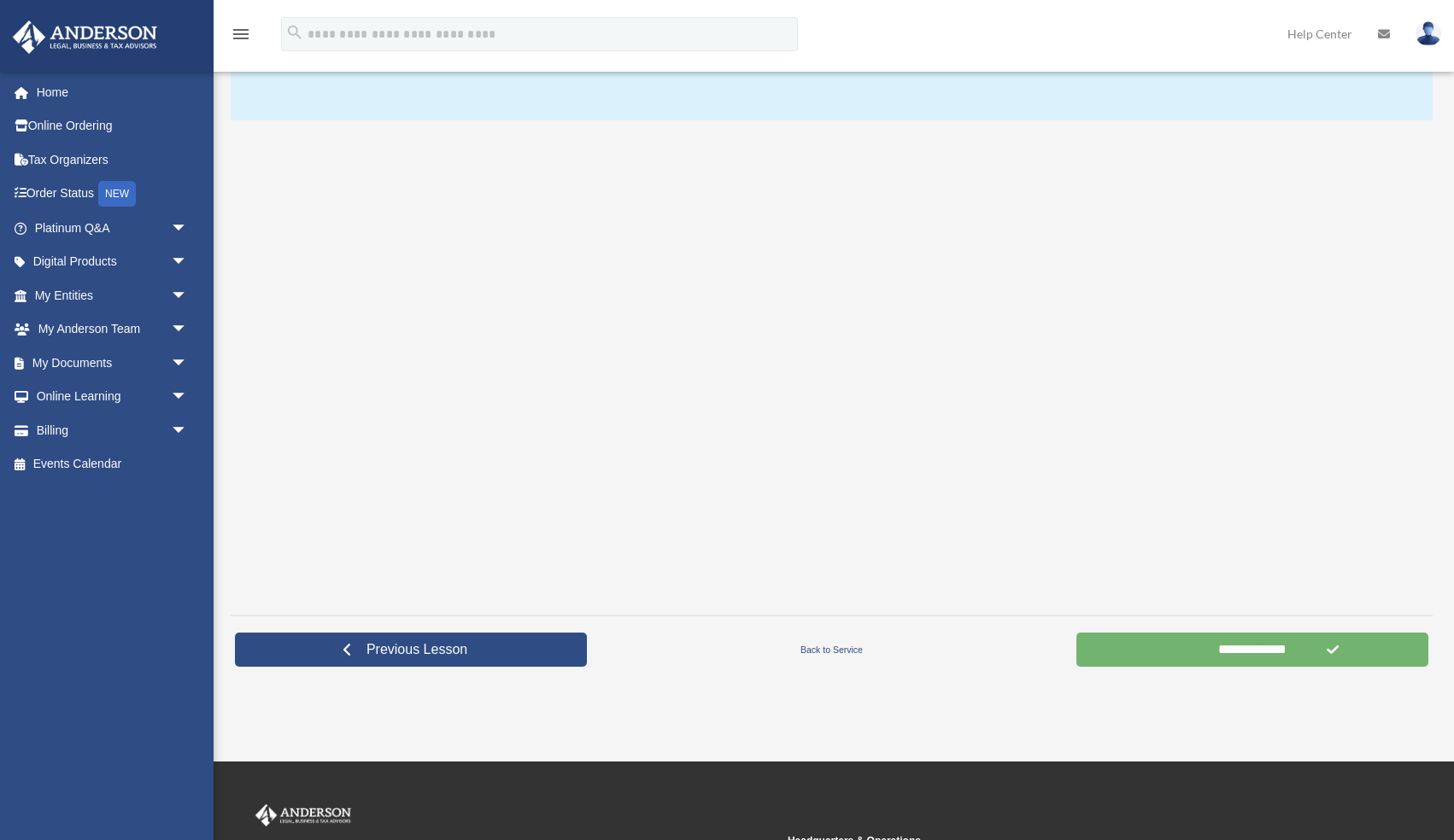
click at [1267, 654] on input "**********" at bounding box center [1252, 650] width 352 height 34
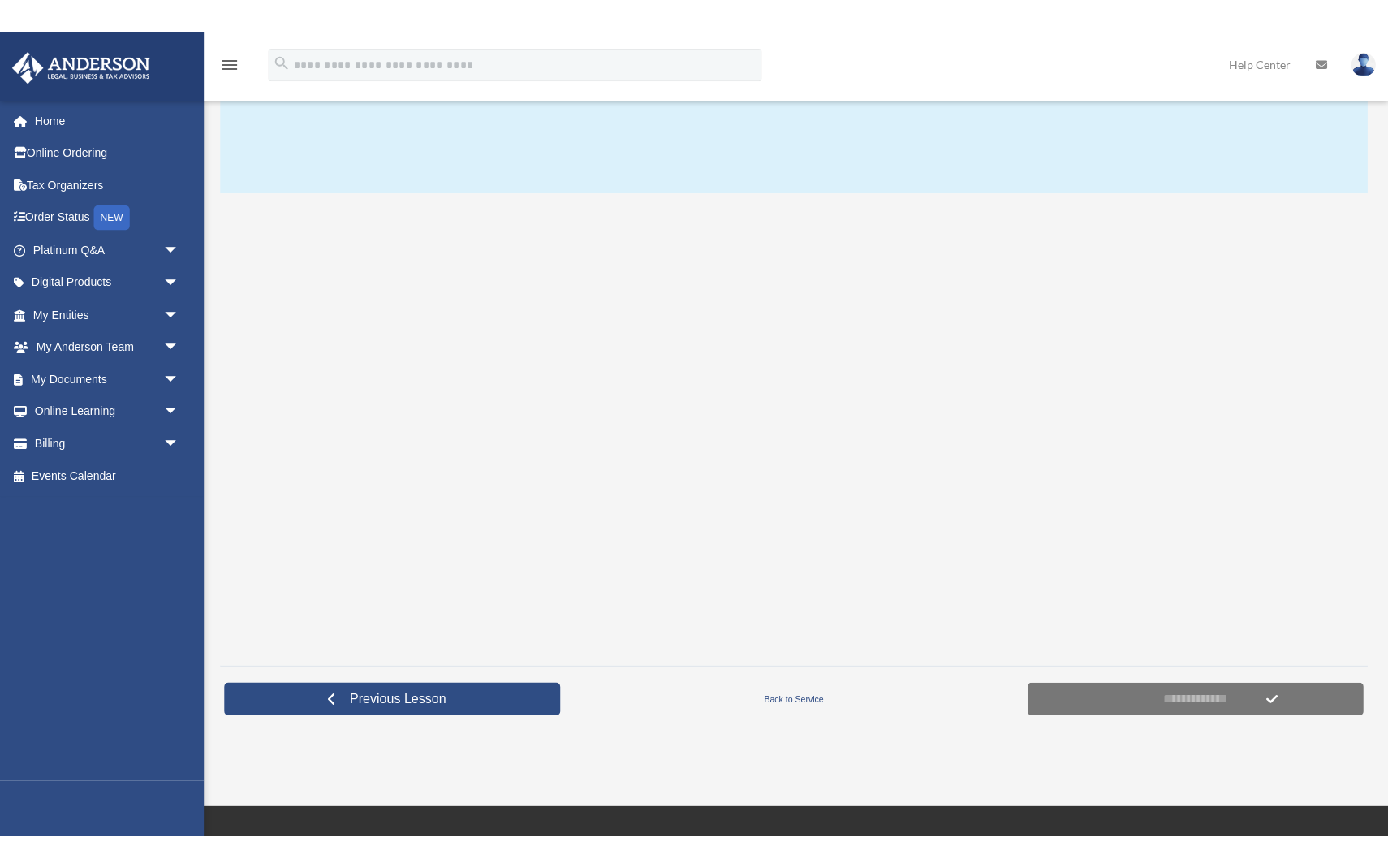
scroll to position [194, 0]
